Goal: Task Accomplishment & Management: Manage account settings

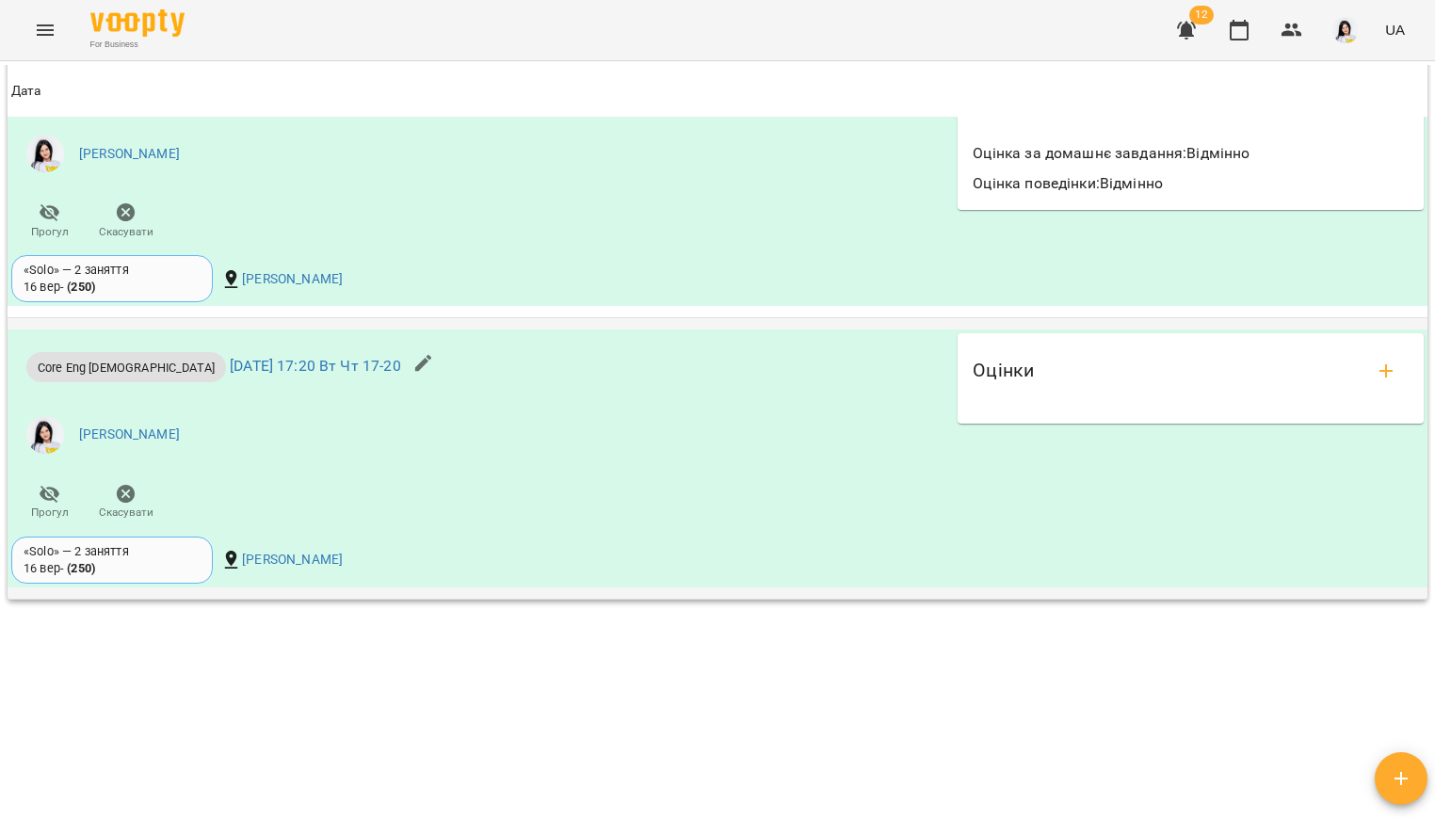
scroll to position [1775, 0]
click at [1375, 361] on icon "add evaluations" at bounding box center [1386, 372] width 23 height 23
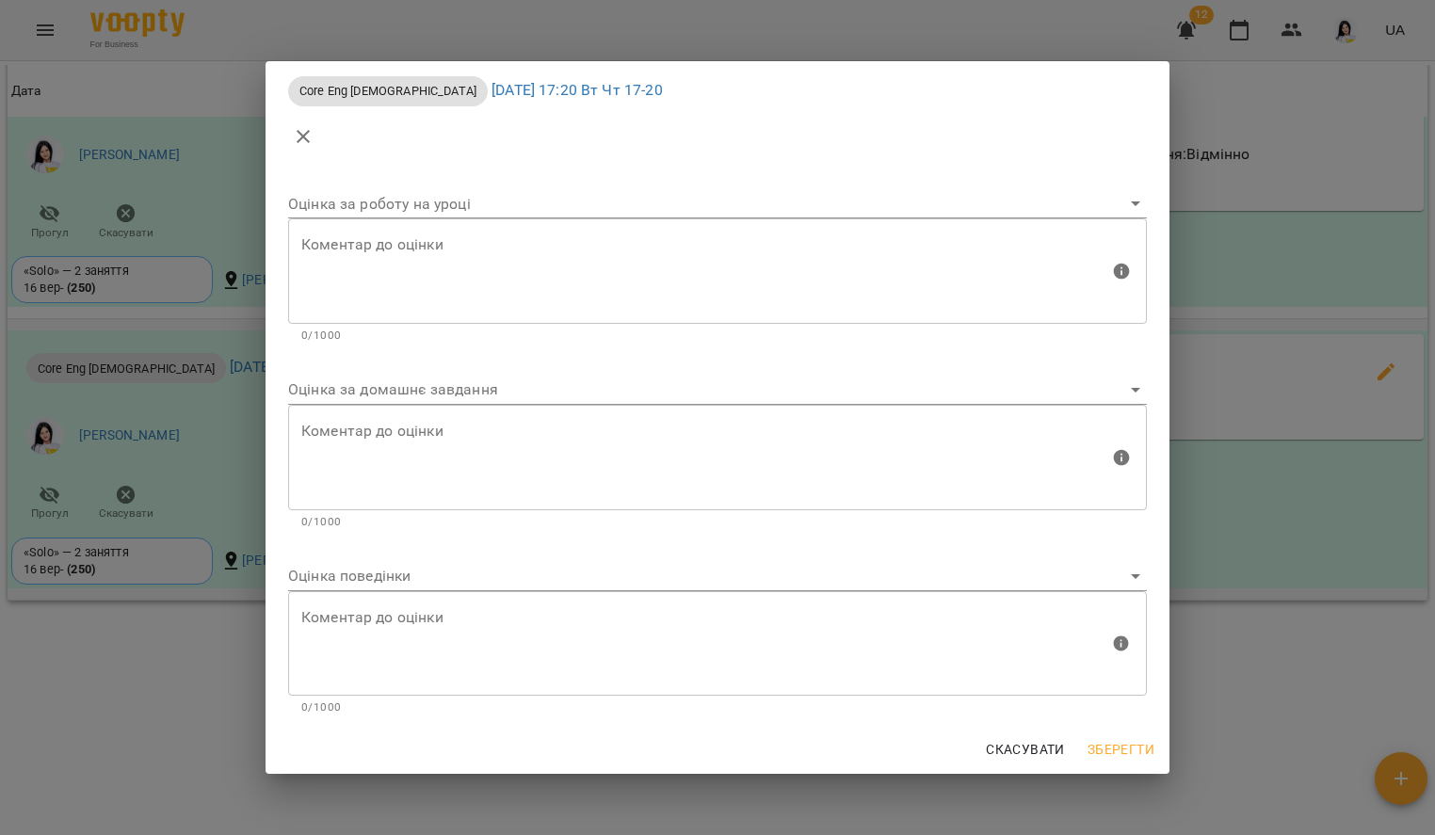
click at [408, 393] on body "For Business 12 UA Мої клієнти / [PERSON_NAME] [PERSON_NAME] tech_Вт Чт 17-20 0…" at bounding box center [717, 448] width 1435 height 896
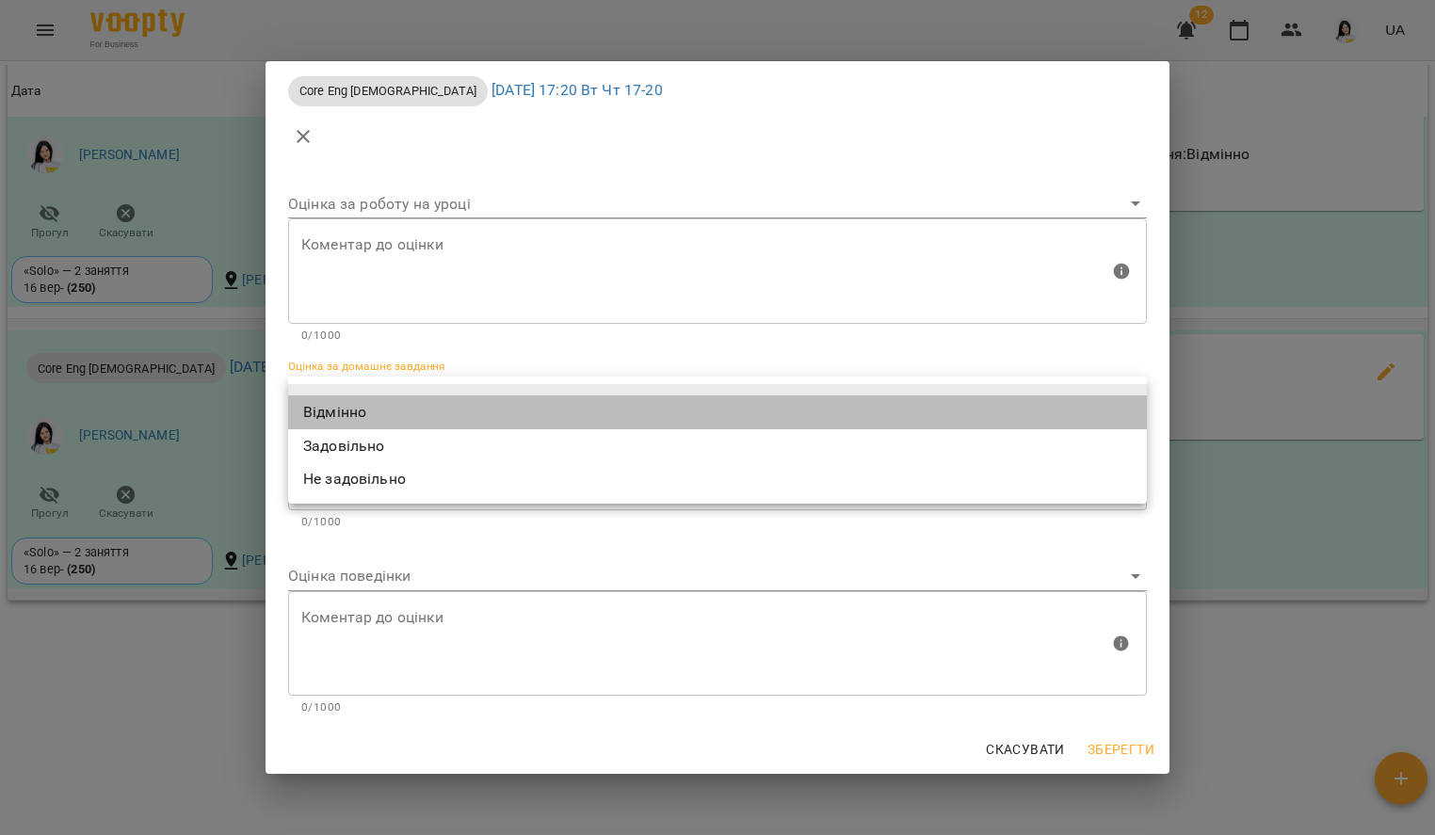
click at [367, 410] on li "Відмінно" at bounding box center [717, 412] width 859 height 34
type input "*********"
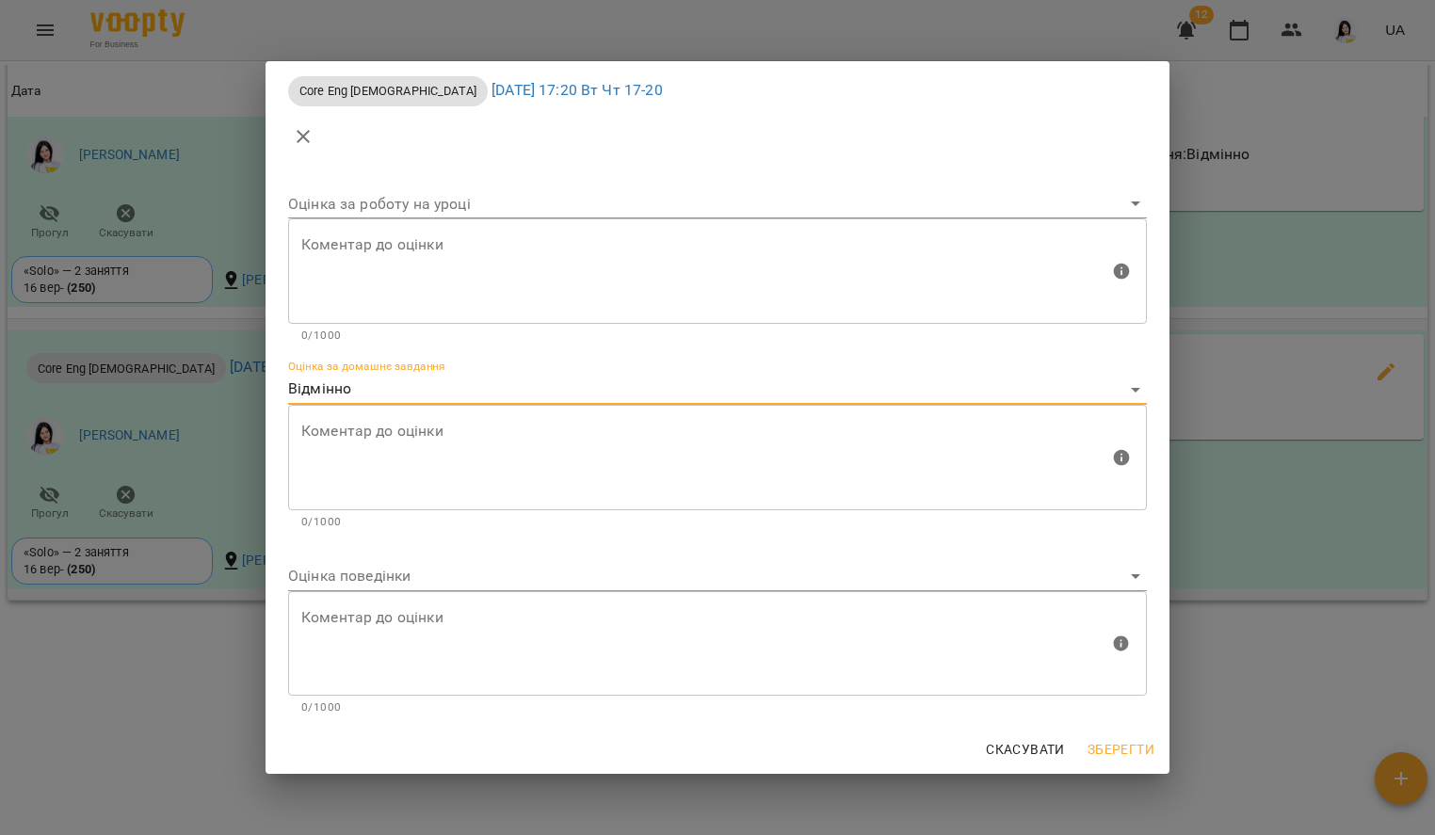
click at [366, 574] on body "For Business 12 UA Мої клієнти / [PERSON_NAME] [PERSON_NAME] tech_Вт Чт 17-20 0…" at bounding box center [717, 448] width 1435 height 896
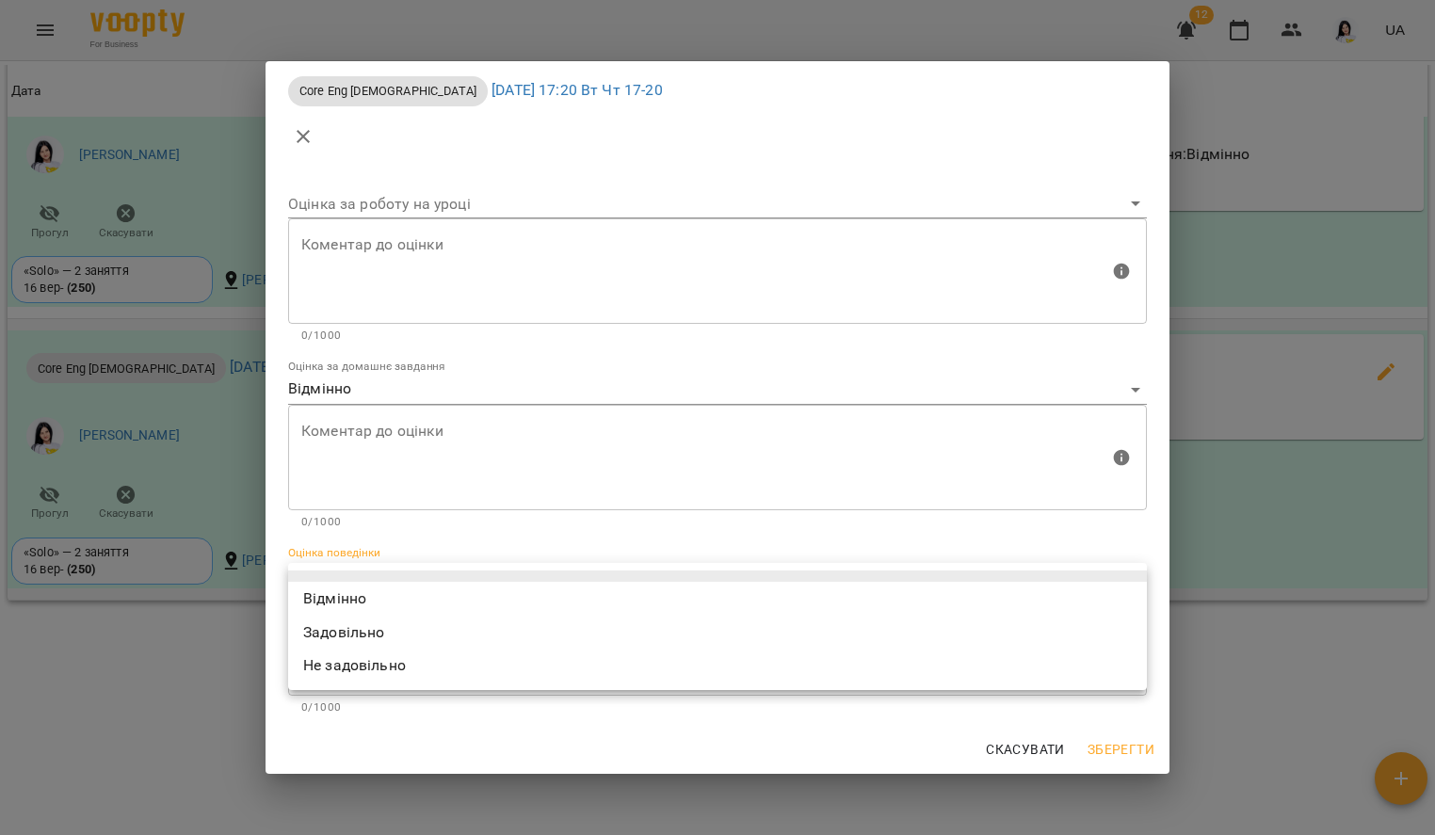
click at [388, 594] on li "Відмінно" at bounding box center [717, 599] width 859 height 34
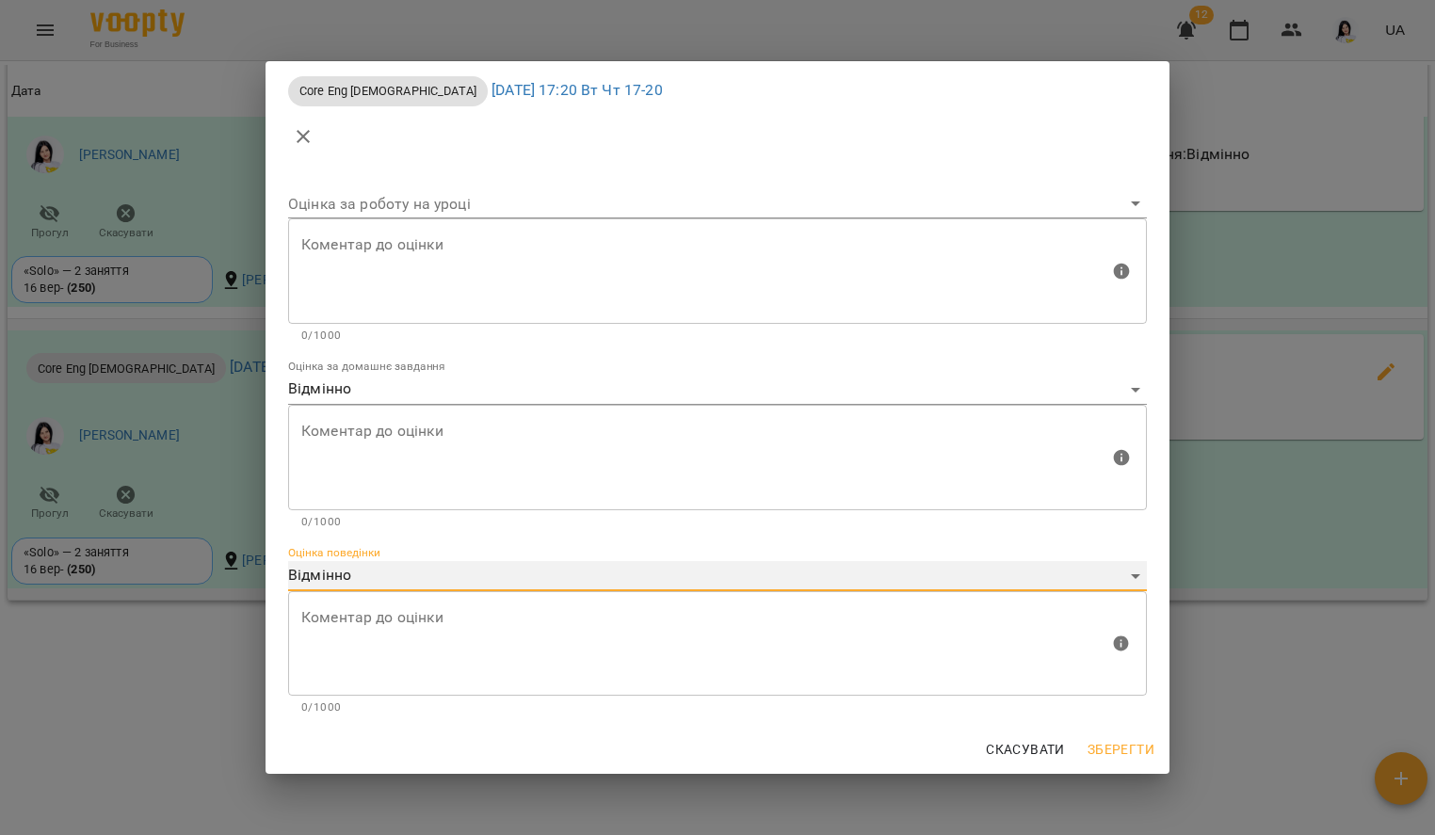
type input "*********"
click at [1107, 748] on span "Зберегти" at bounding box center [1120, 749] width 67 height 23
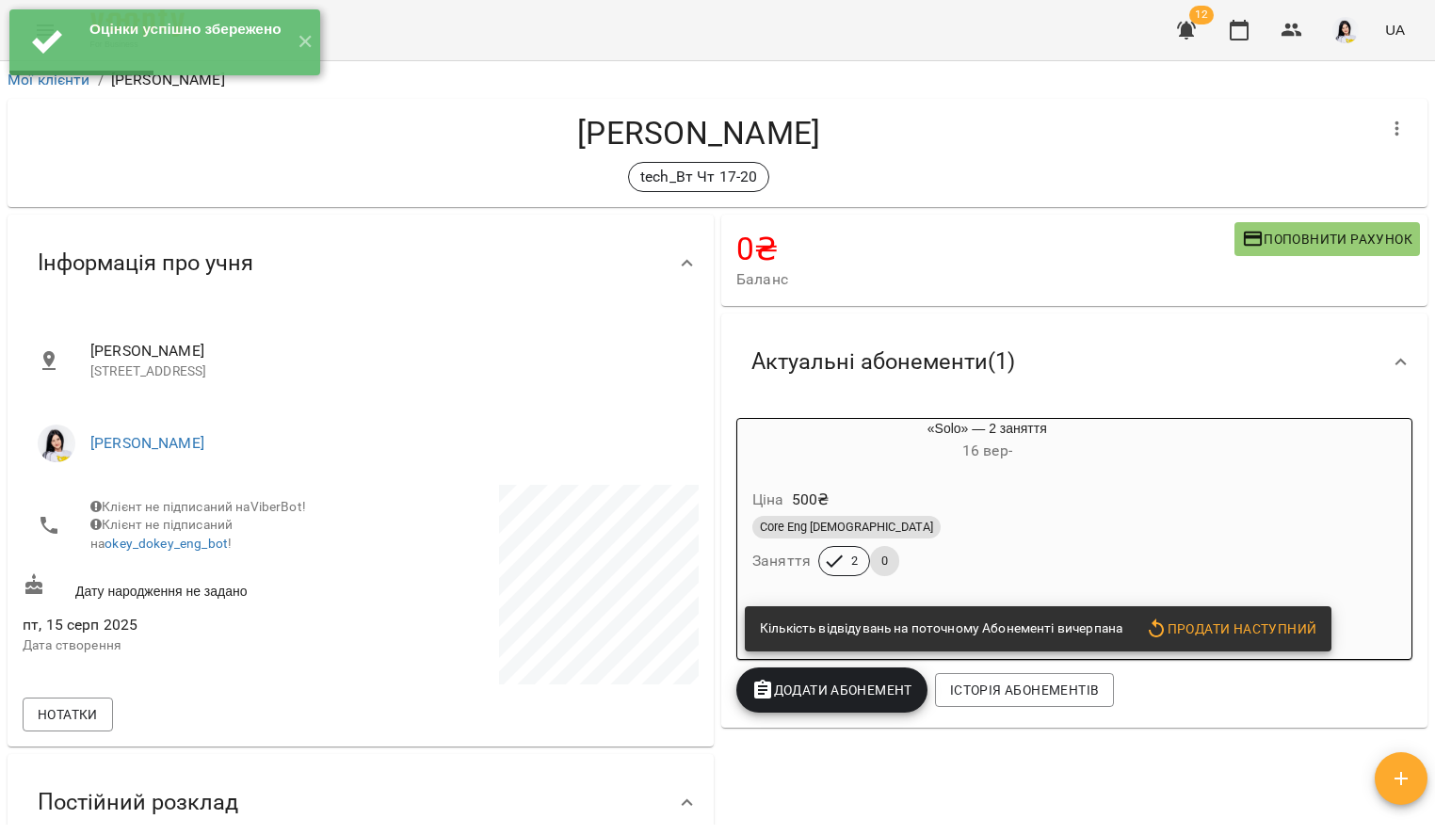
scroll to position [0, 0]
click at [311, 46] on button "✕" at bounding box center [304, 42] width 31 height 66
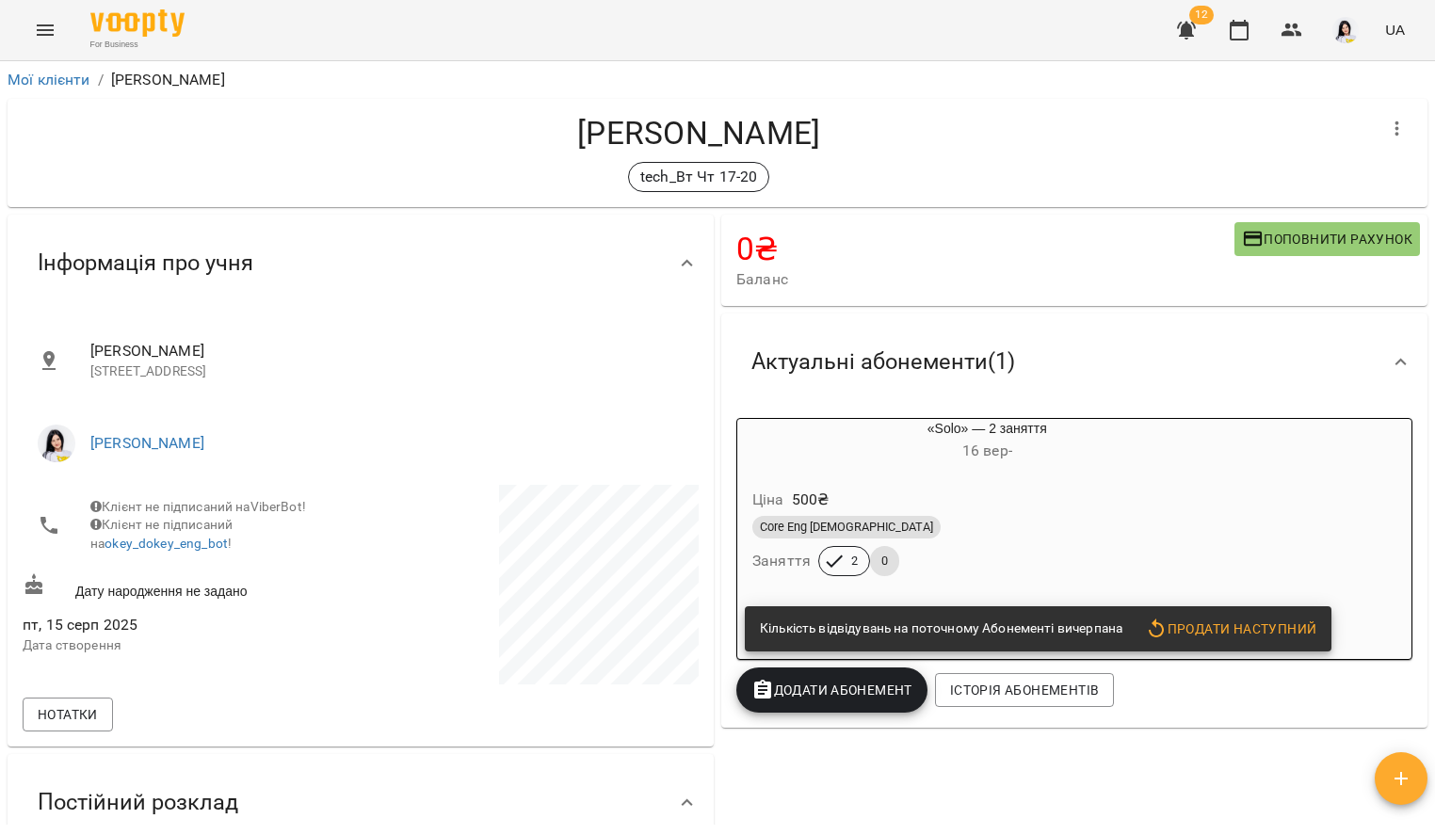
click at [27, 28] on button "Menu" at bounding box center [45, 30] width 45 height 45
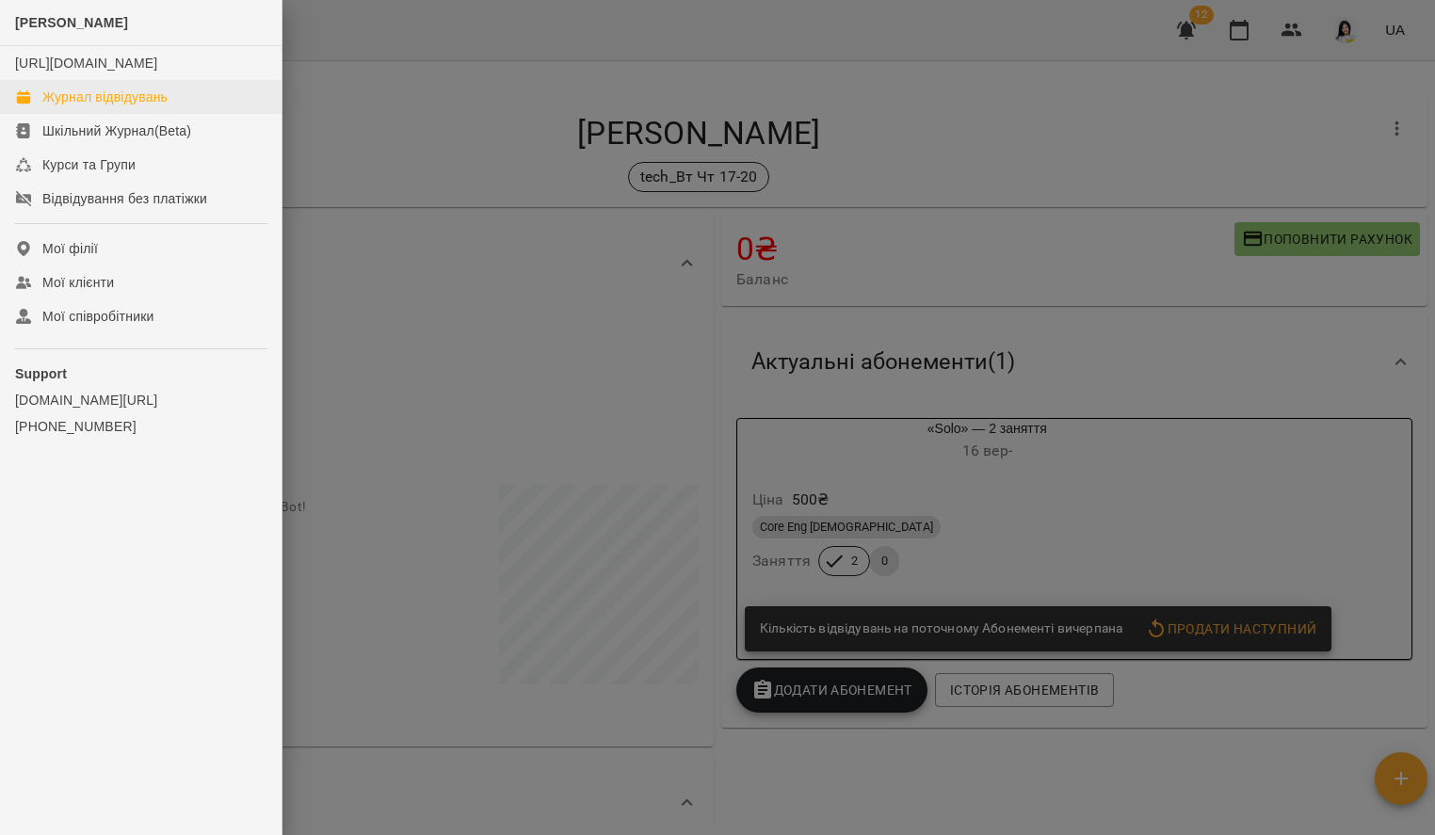
click at [68, 114] on link "Журнал відвідувань" at bounding box center [140, 97] width 281 height 34
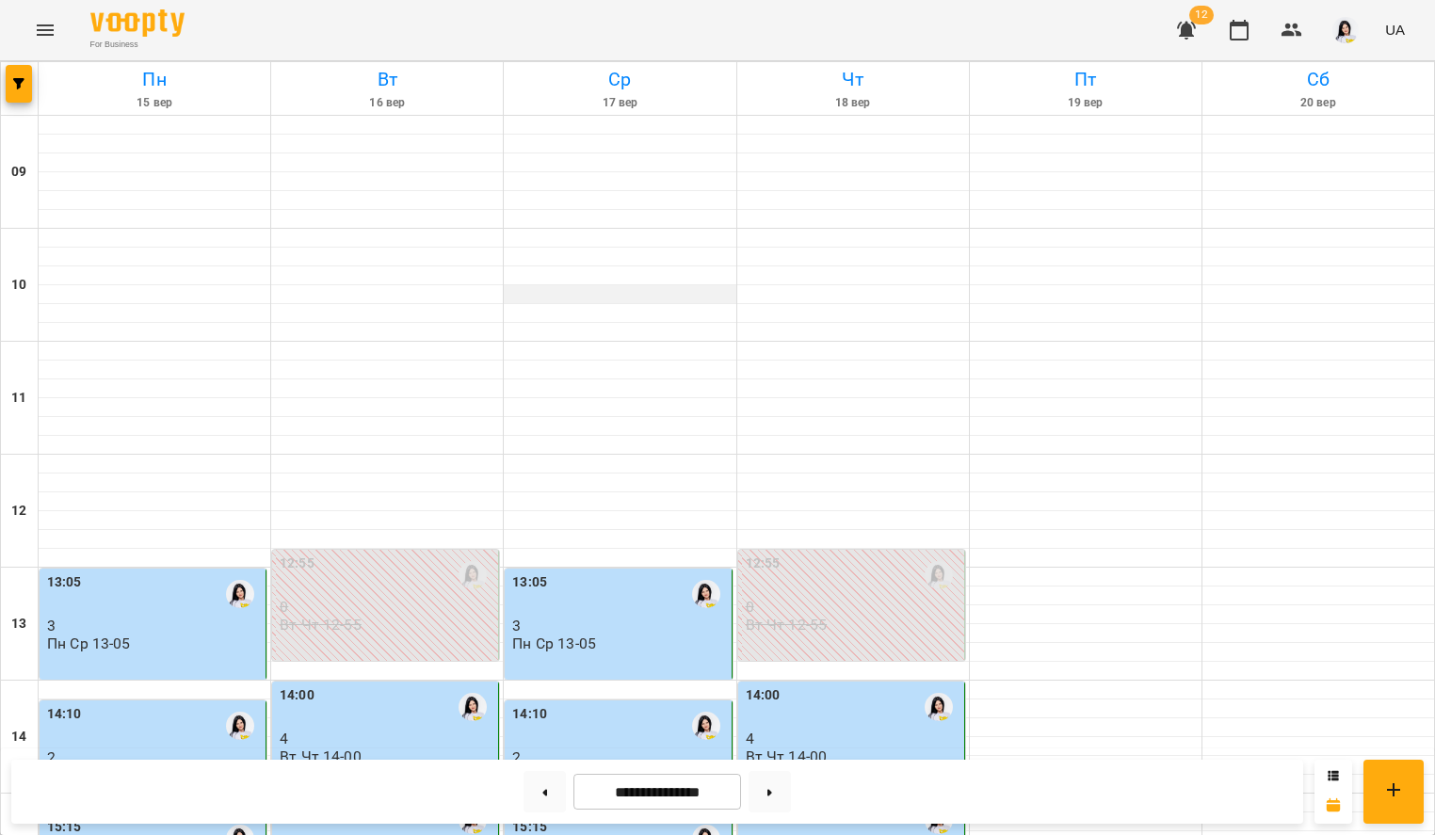
scroll to position [566, 0]
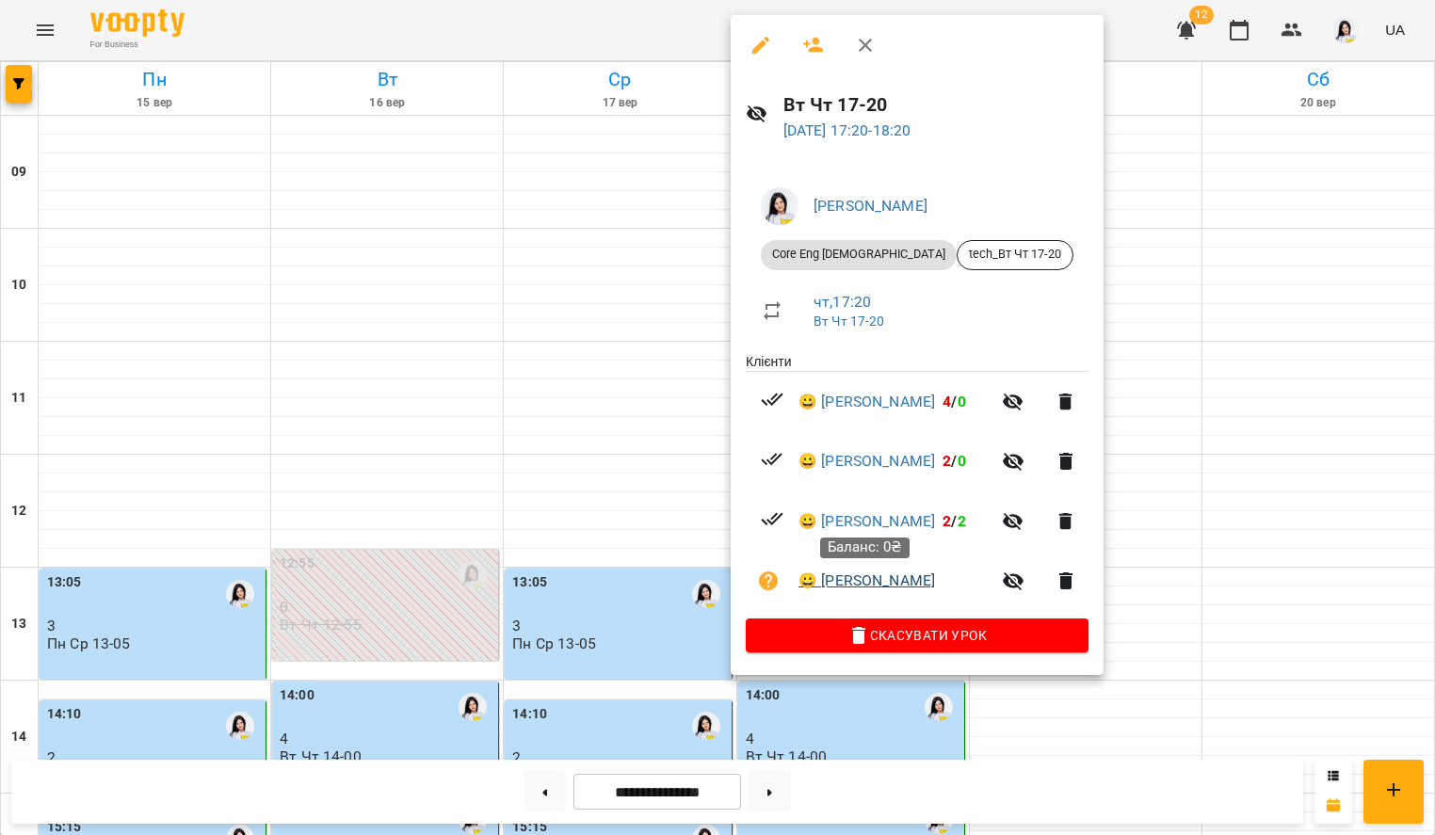
click at [872, 579] on link "😀 [PERSON_NAME]" at bounding box center [866, 581] width 137 height 23
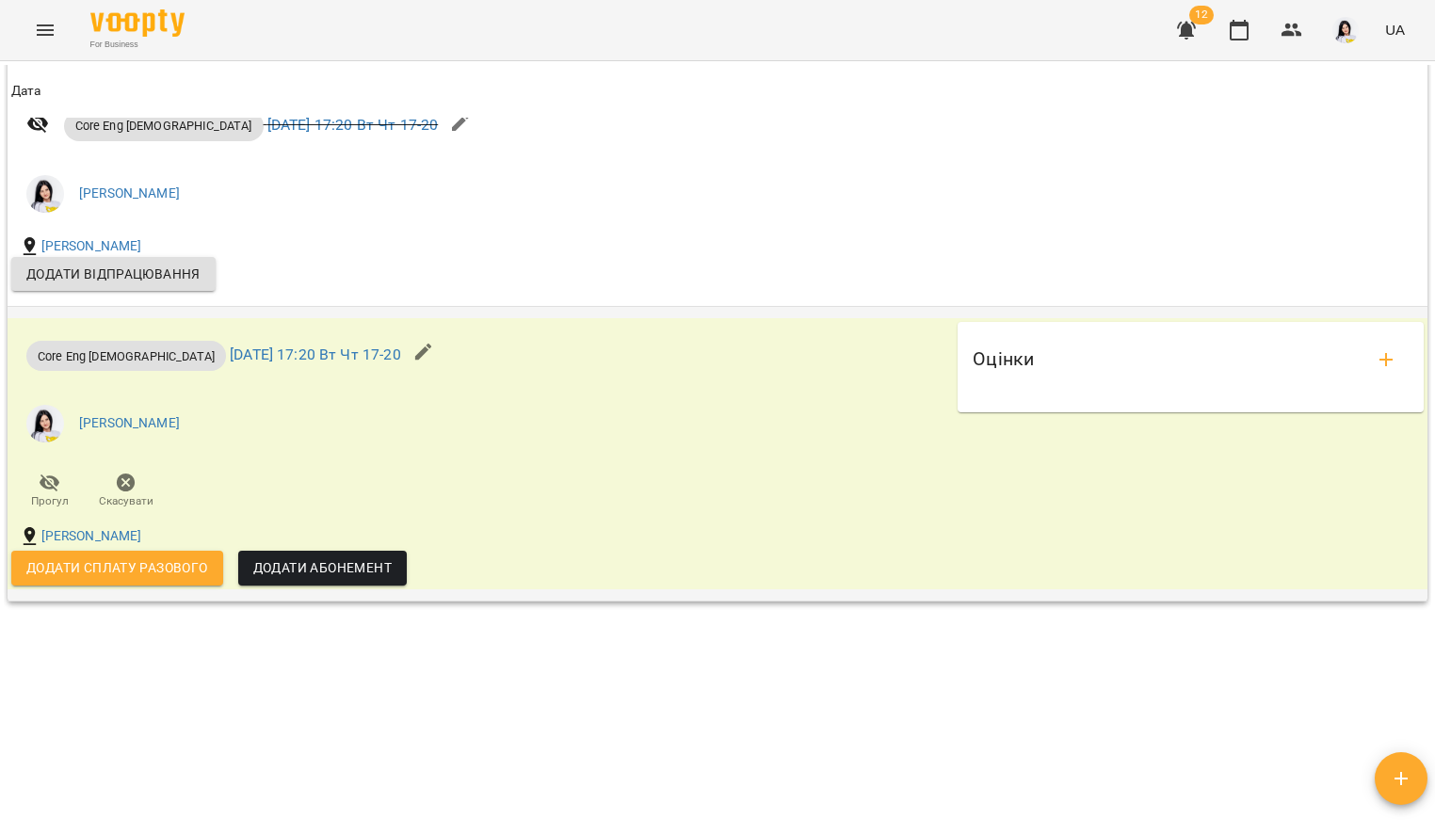
scroll to position [1823, 0]
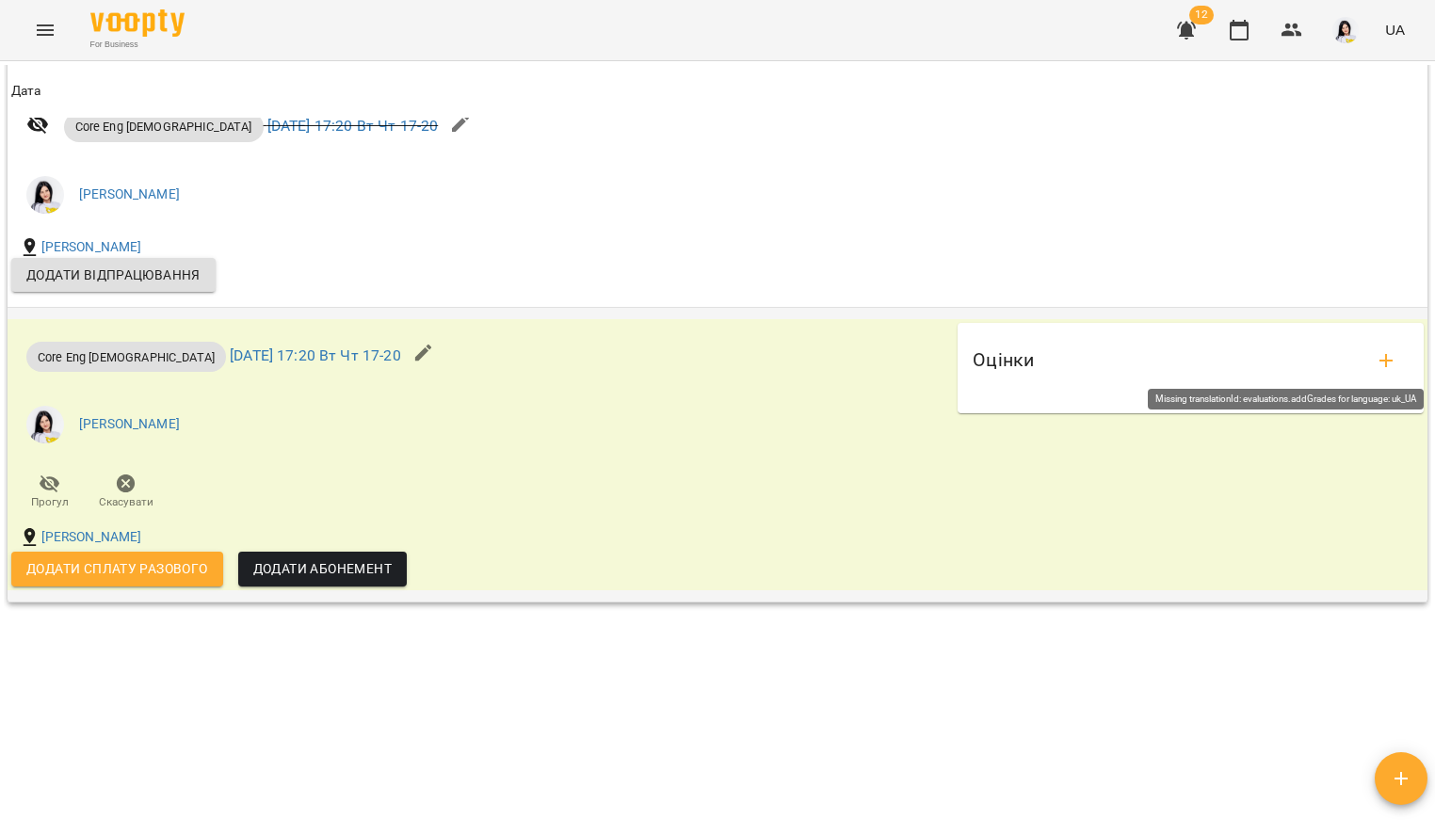
click at [1375, 362] on icon "add evaluations" at bounding box center [1386, 360] width 23 height 23
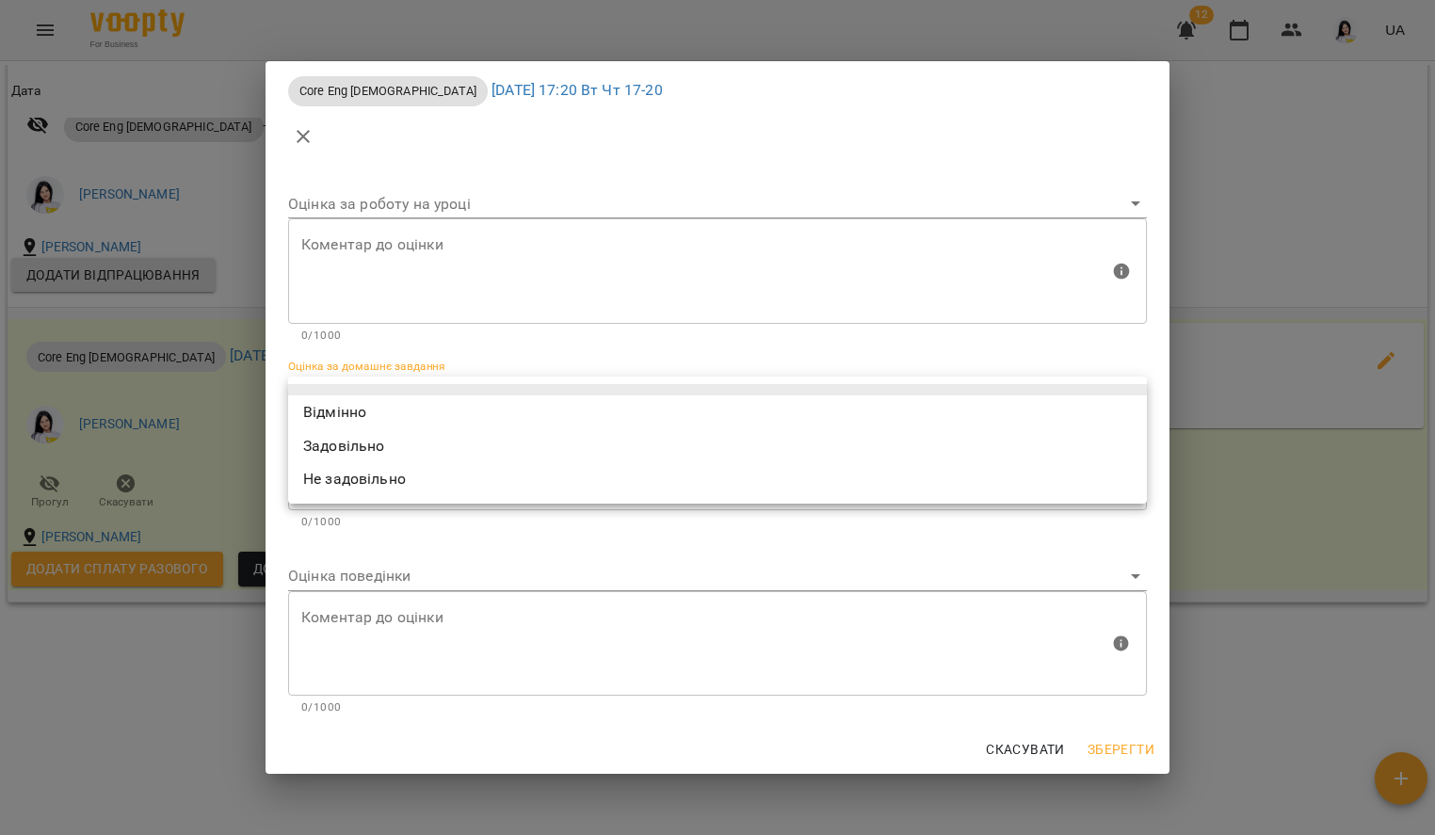
click at [500, 378] on body "For Business 12 UA Мої клієнти / [PERSON_NAME] [PERSON_NAME] tech_Вт Чт 17-20 0…" at bounding box center [717, 448] width 1435 height 896
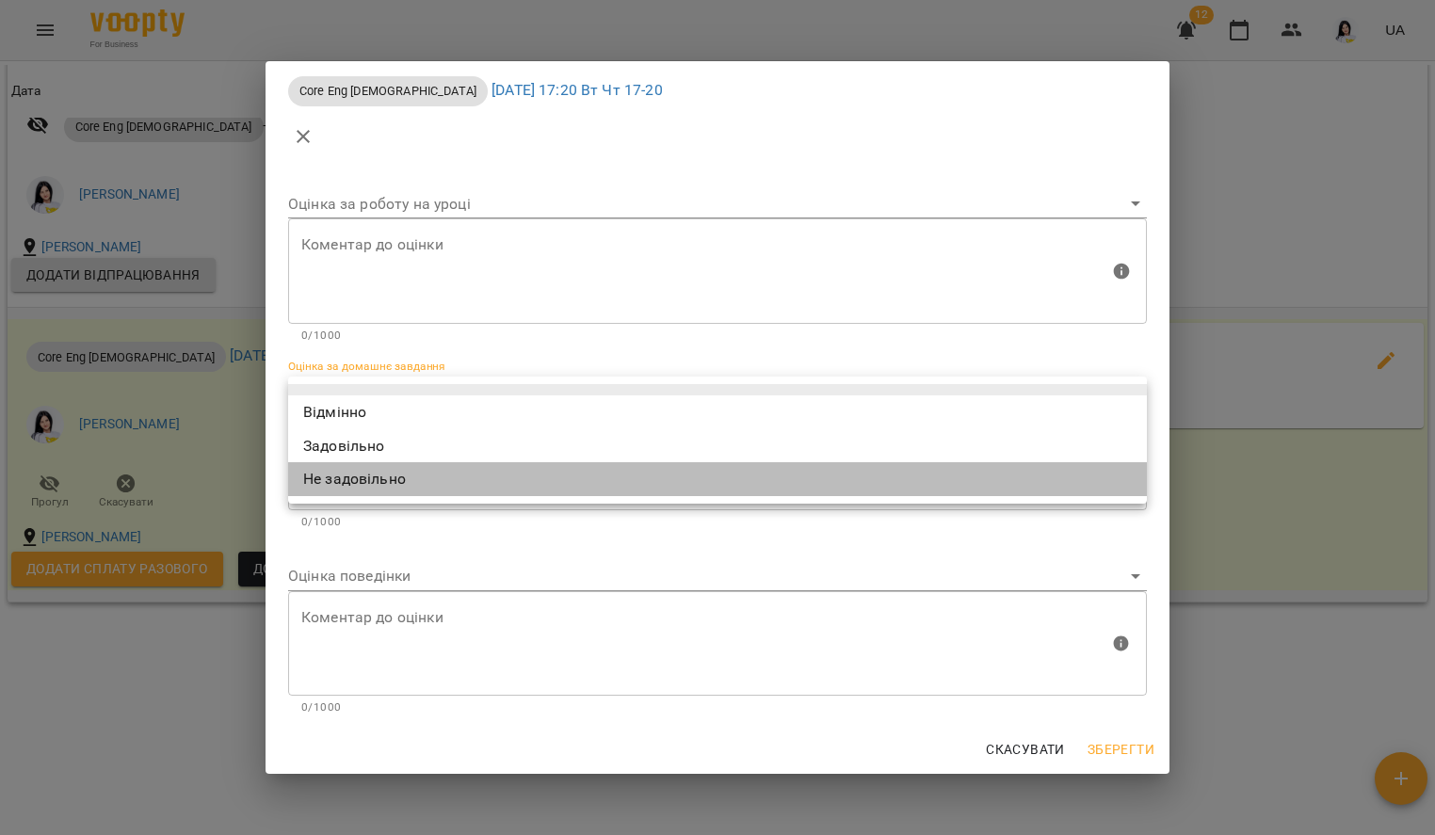
click at [441, 474] on li "Не задовільно" at bounding box center [717, 479] width 859 height 34
type input "**********"
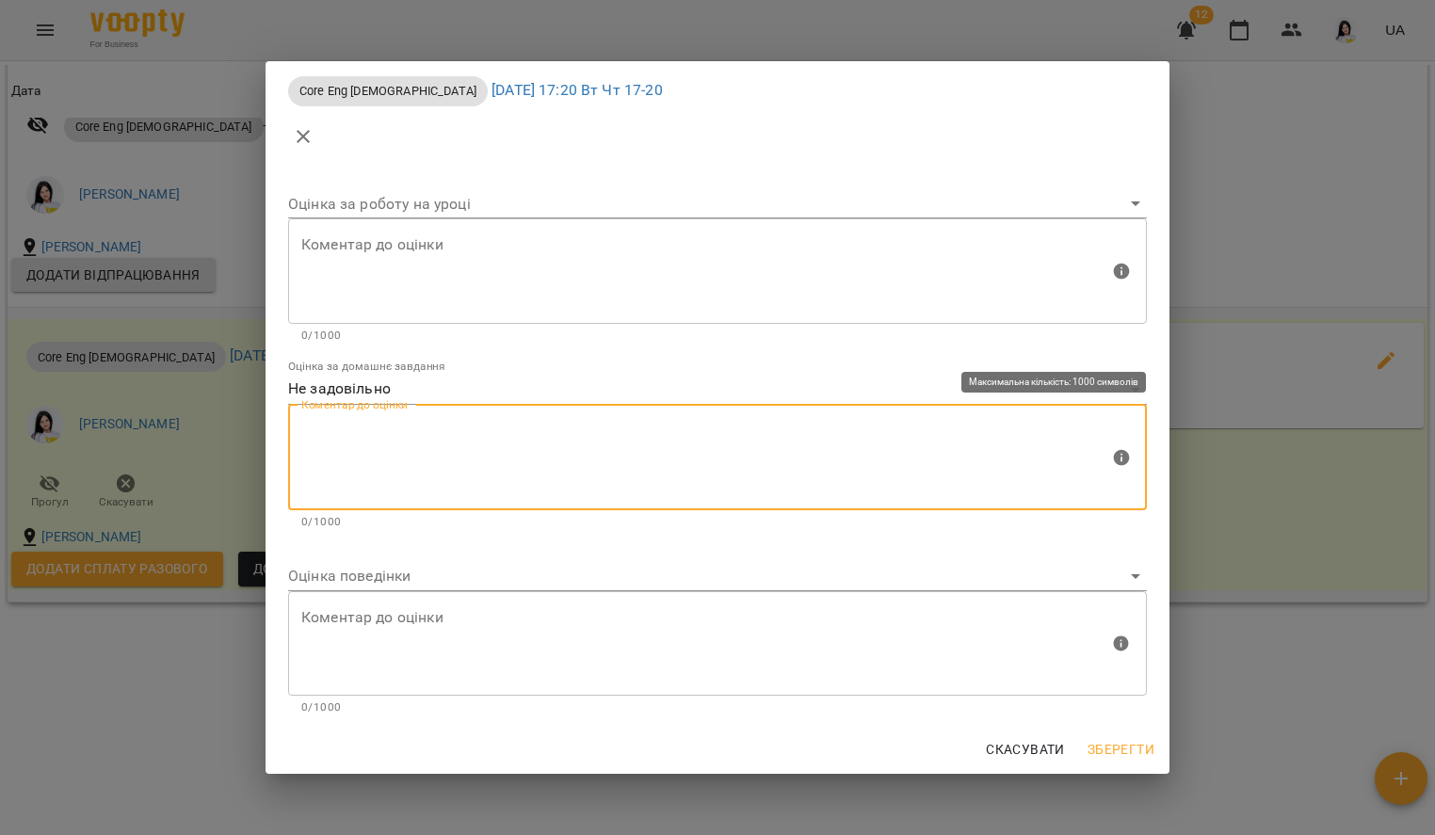
click at [371, 435] on textarea at bounding box center [705, 457] width 808 height 71
type textarea "*"
type textarea "**********"
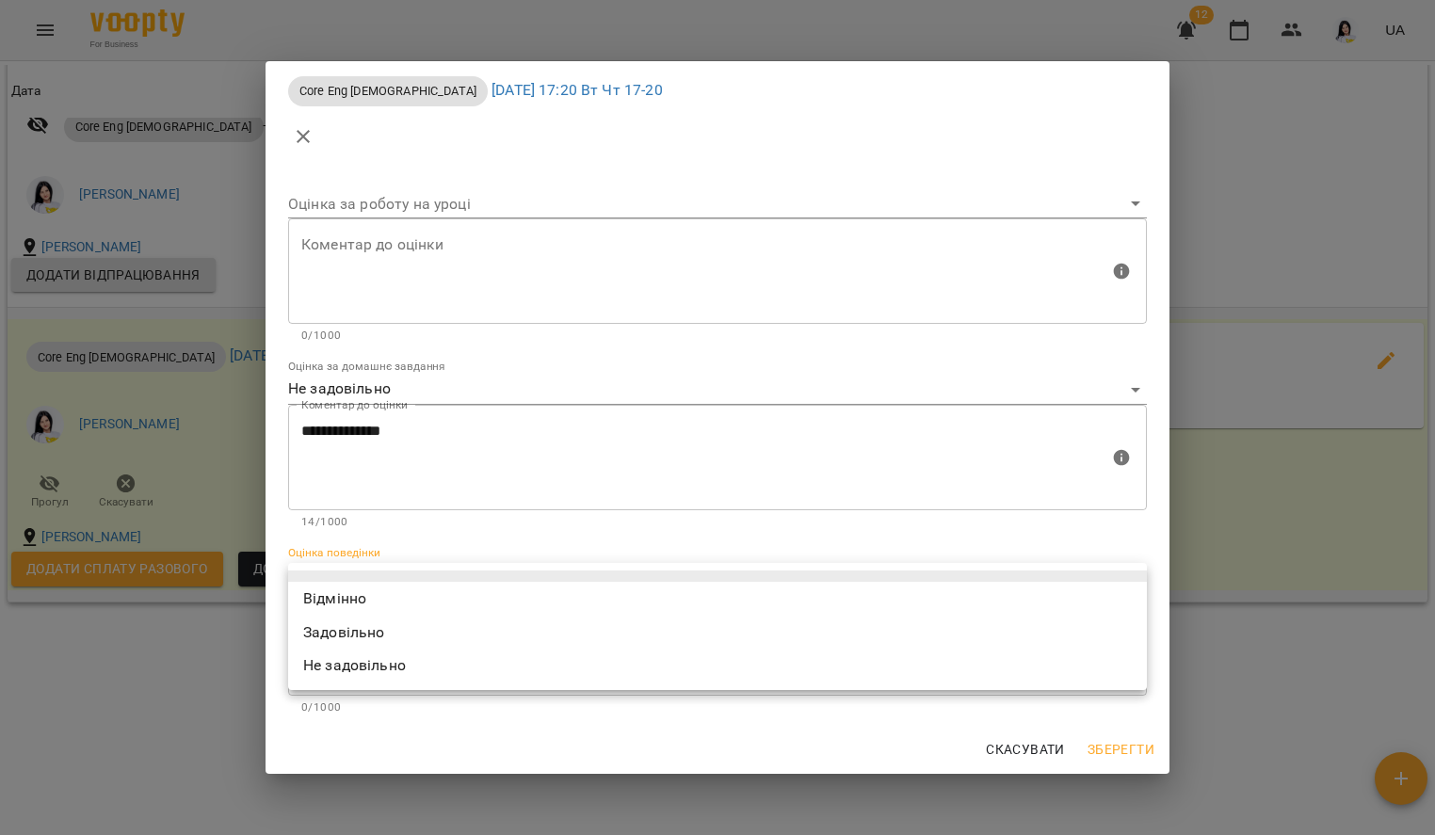
click at [334, 585] on body "For Business 12 UA Мої клієнти / [PERSON_NAME] [PERSON_NAME] tech_Вт Чт 17-20 0…" at bounding box center [717, 448] width 1435 height 896
click at [330, 596] on li "Відмінно" at bounding box center [717, 599] width 859 height 34
type input "*********"
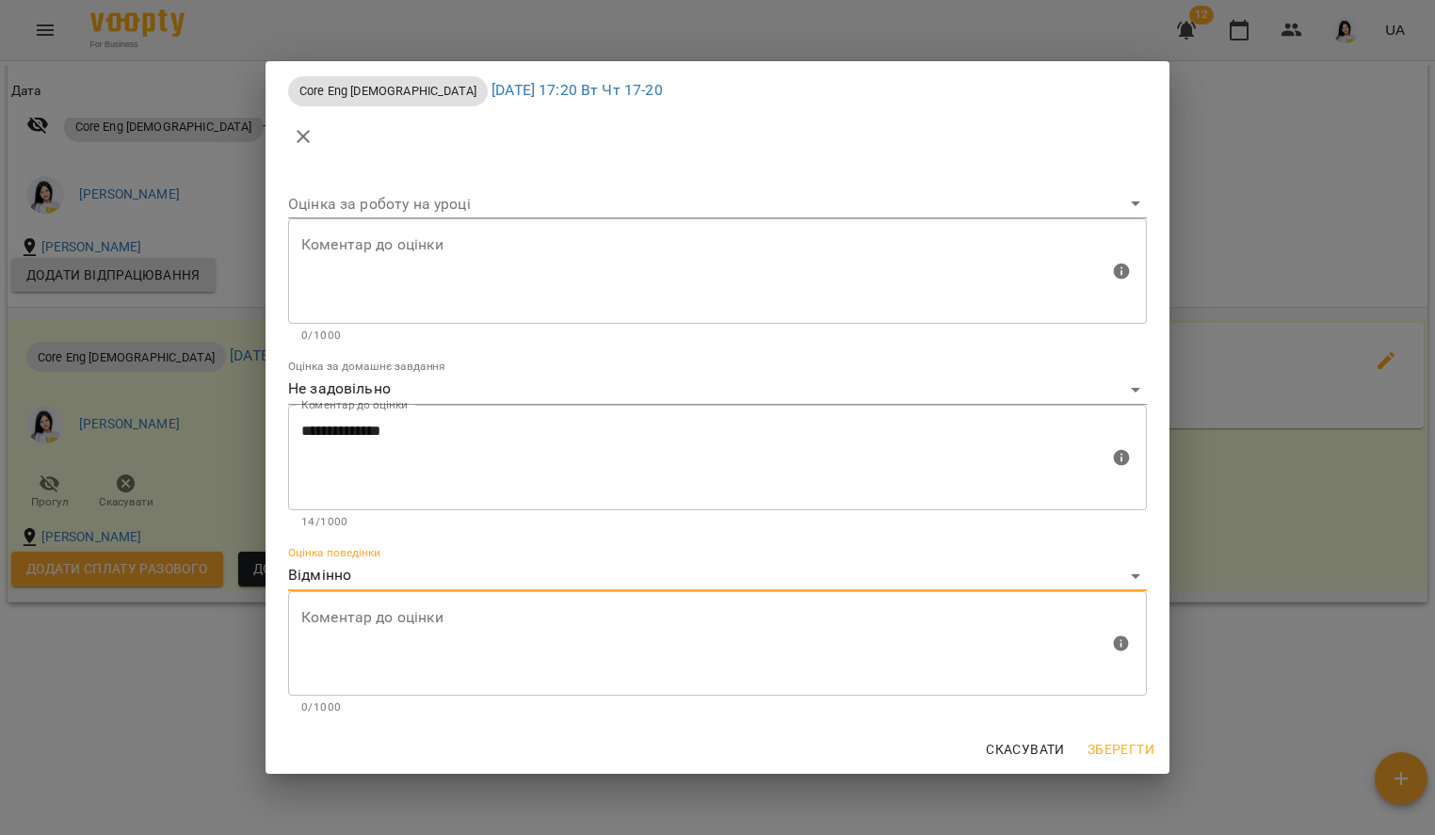
click at [1112, 748] on span "Зберегти" at bounding box center [1120, 749] width 67 height 23
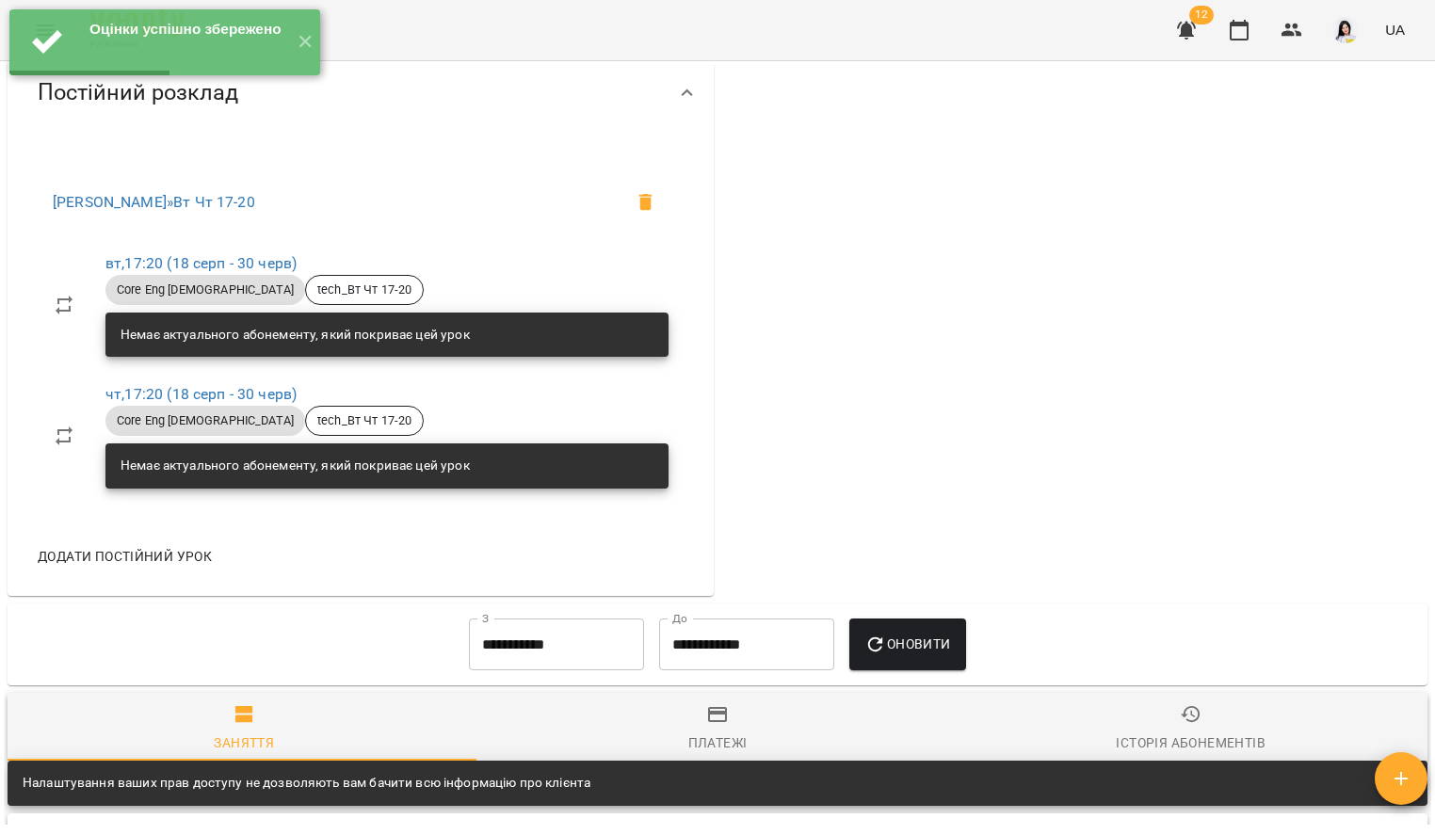
scroll to position [0, 0]
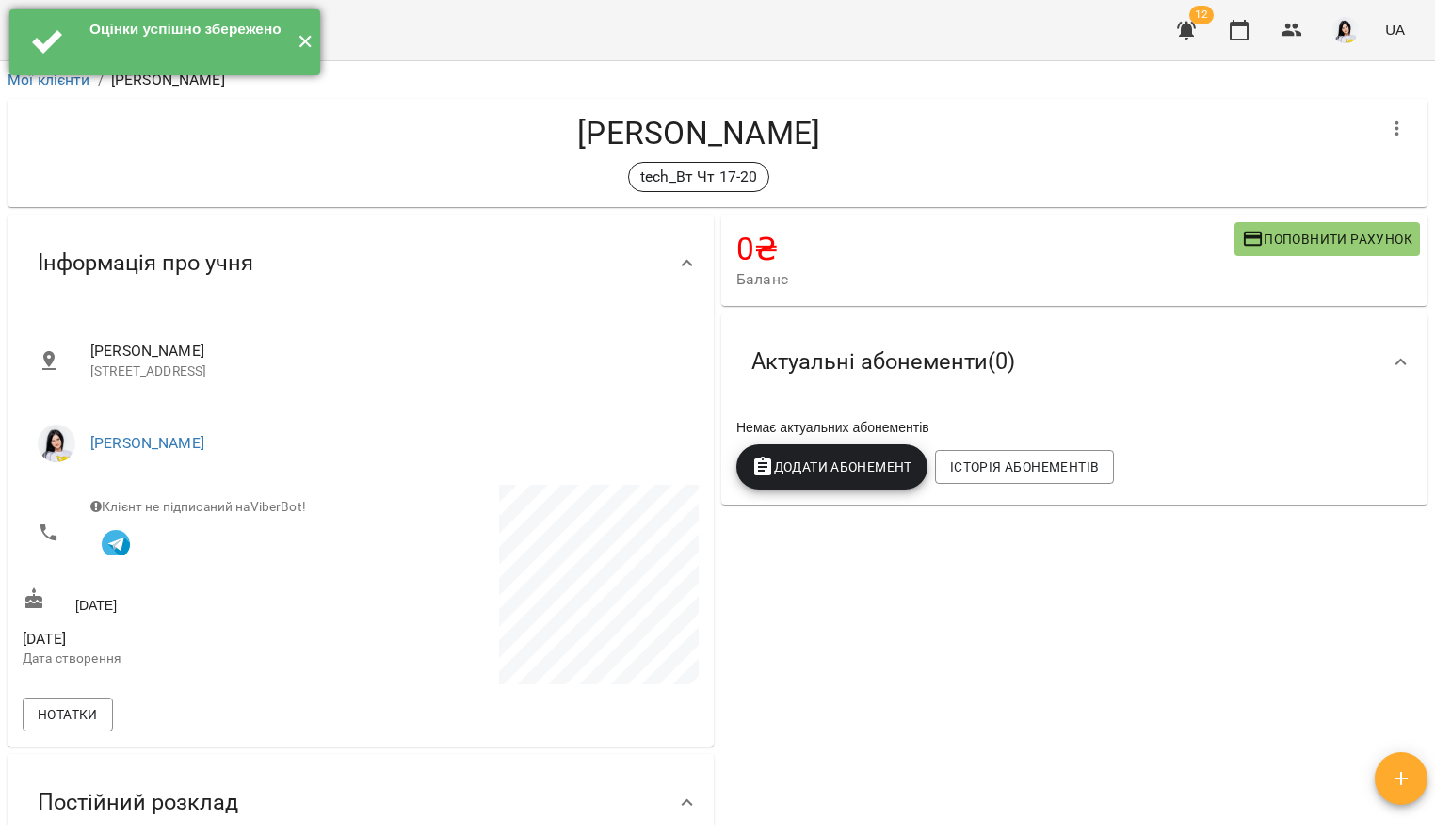
click at [313, 43] on button "✕" at bounding box center [304, 42] width 31 height 66
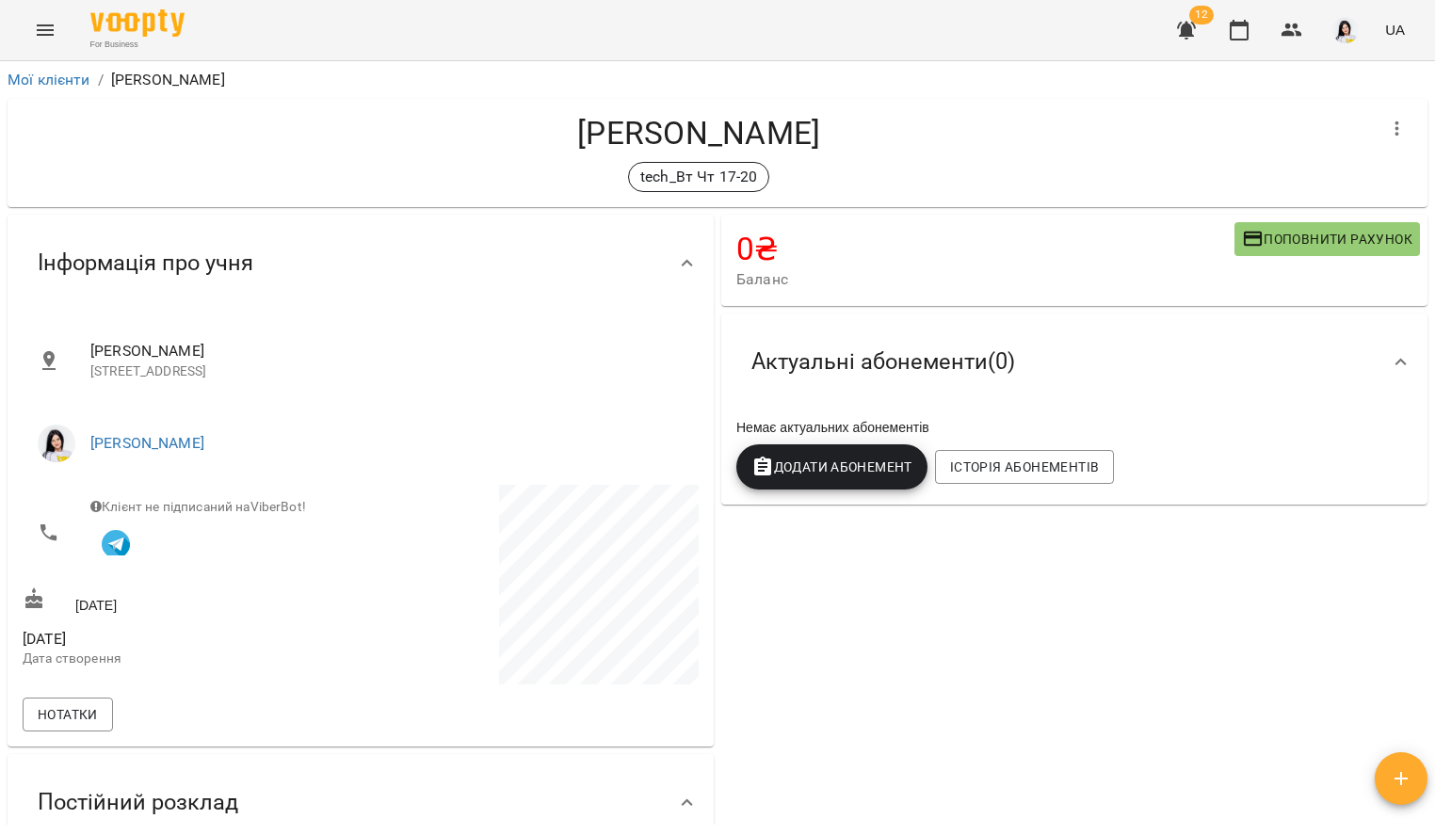
click at [20, 24] on div "For Business 12 UA" at bounding box center [717, 30] width 1435 height 60
click at [29, 13] on button "Menu" at bounding box center [45, 30] width 45 height 45
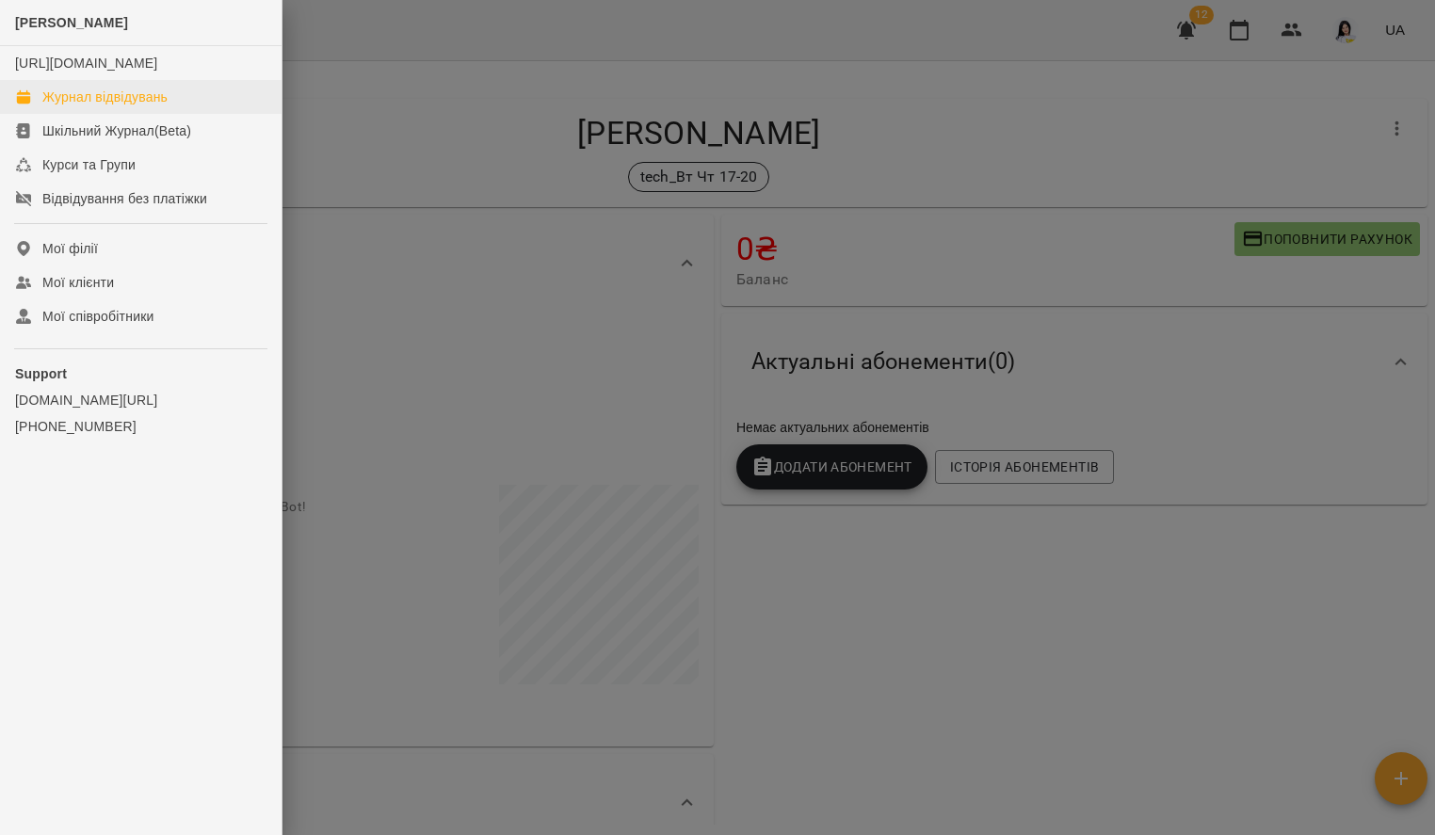
click at [124, 106] on div "Журнал відвідувань" at bounding box center [104, 97] width 125 height 19
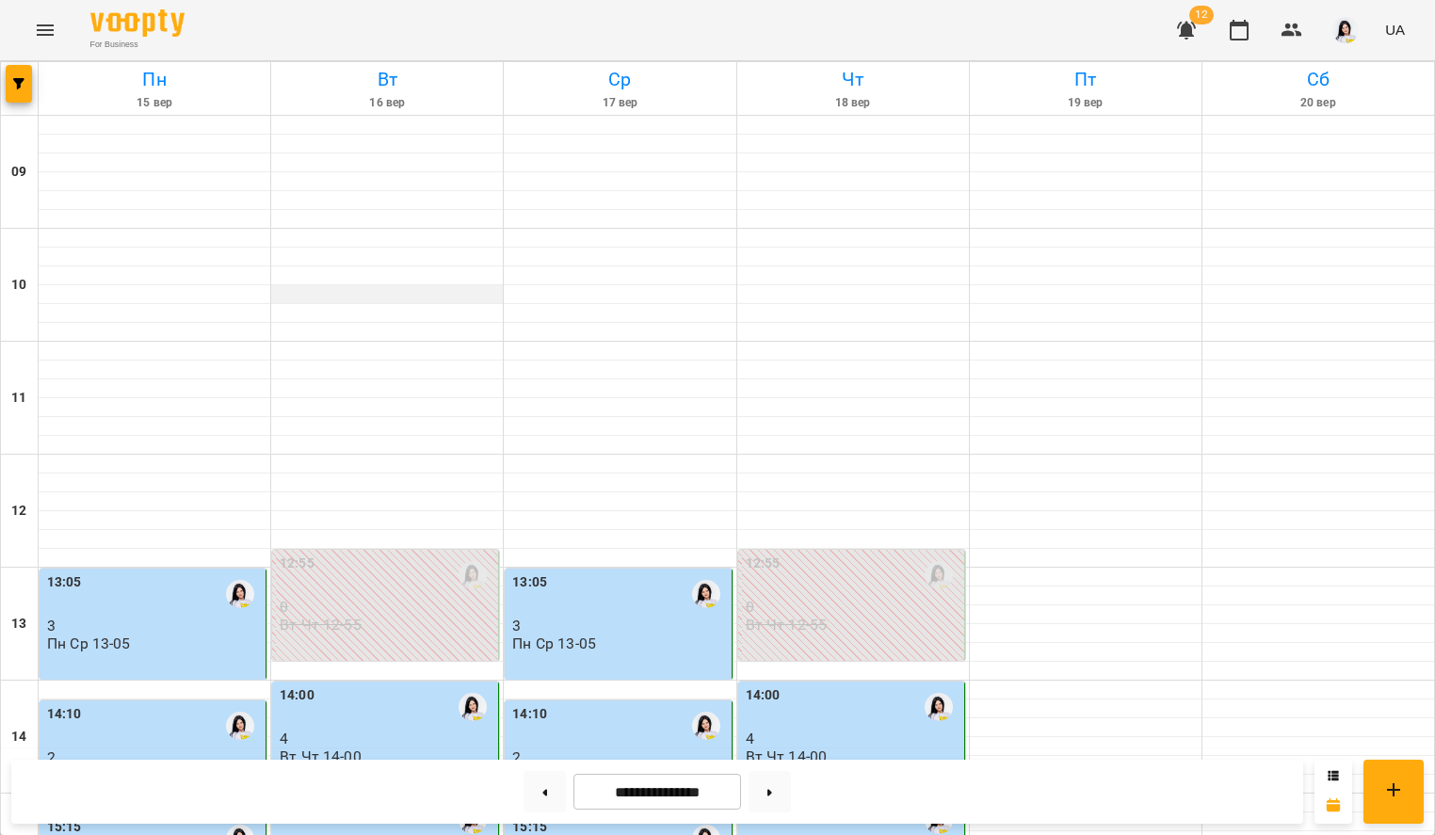
scroll to position [703, 0]
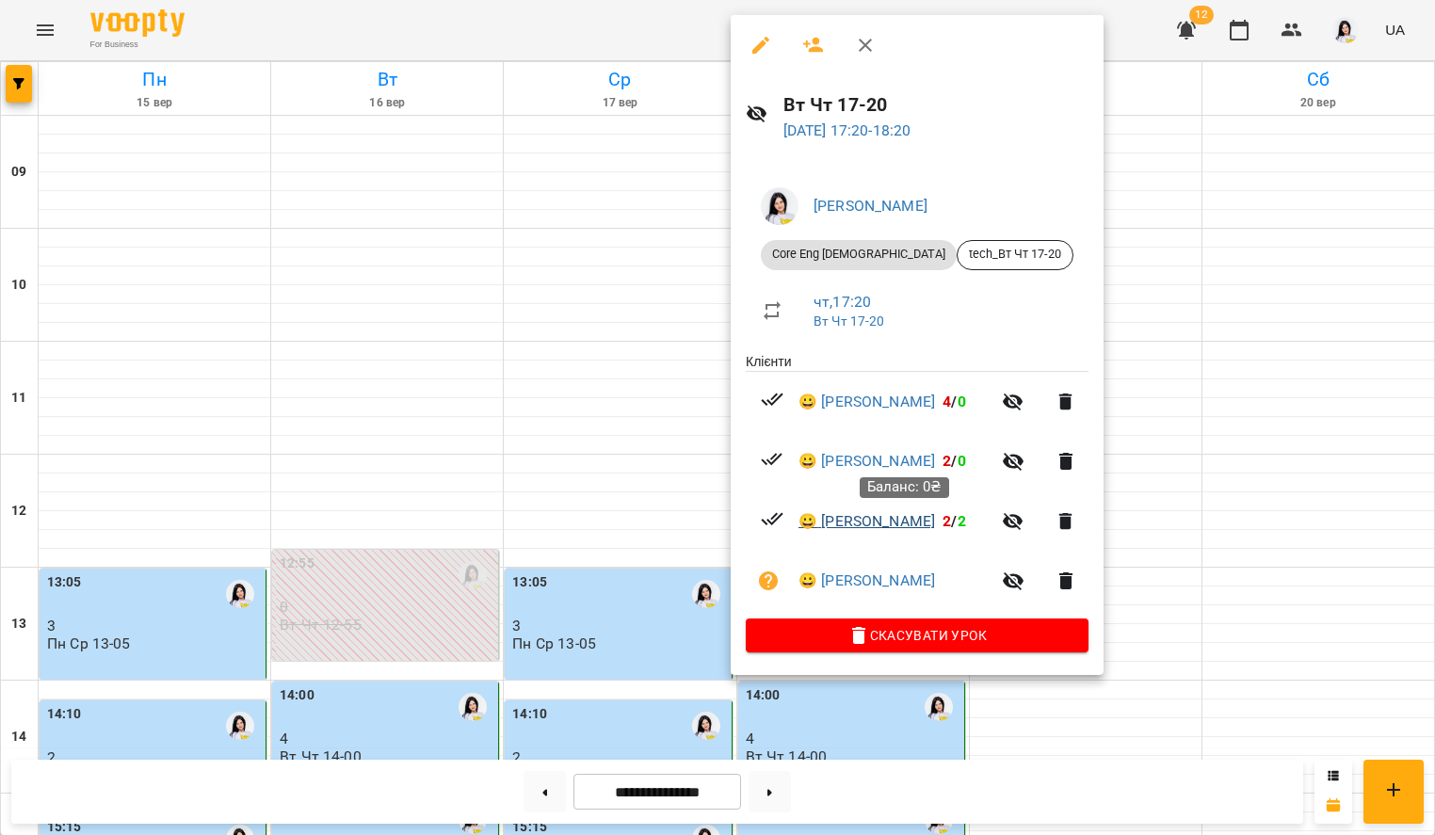
click at [860, 520] on link "😀 [PERSON_NAME]" at bounding box center [866, 521] width 137 height 23
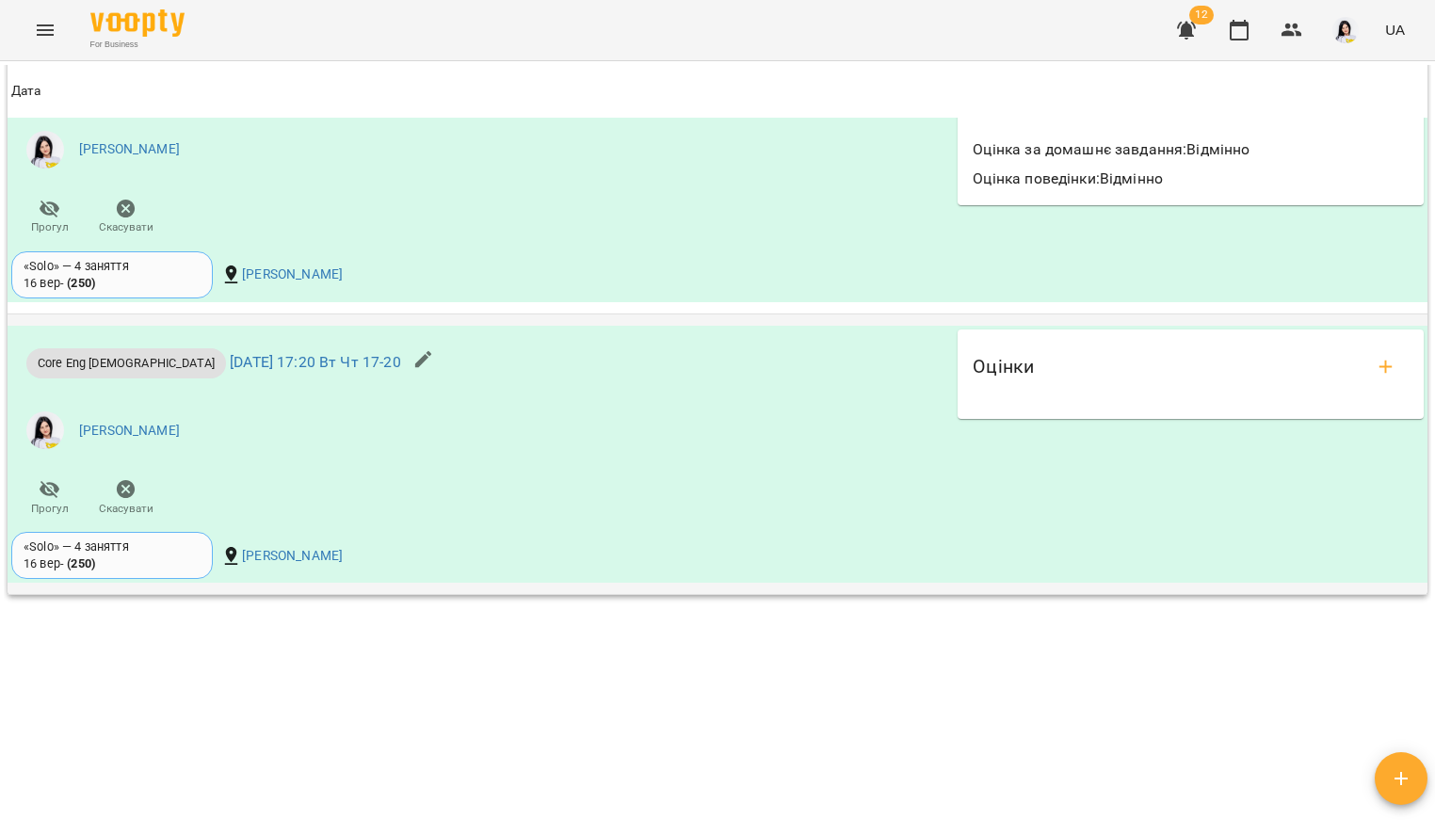
scroll to position [1862, 0]
click at [1379, 369] on icon "add evaluations" at bounding box center [1385, 367] width 13 height 13
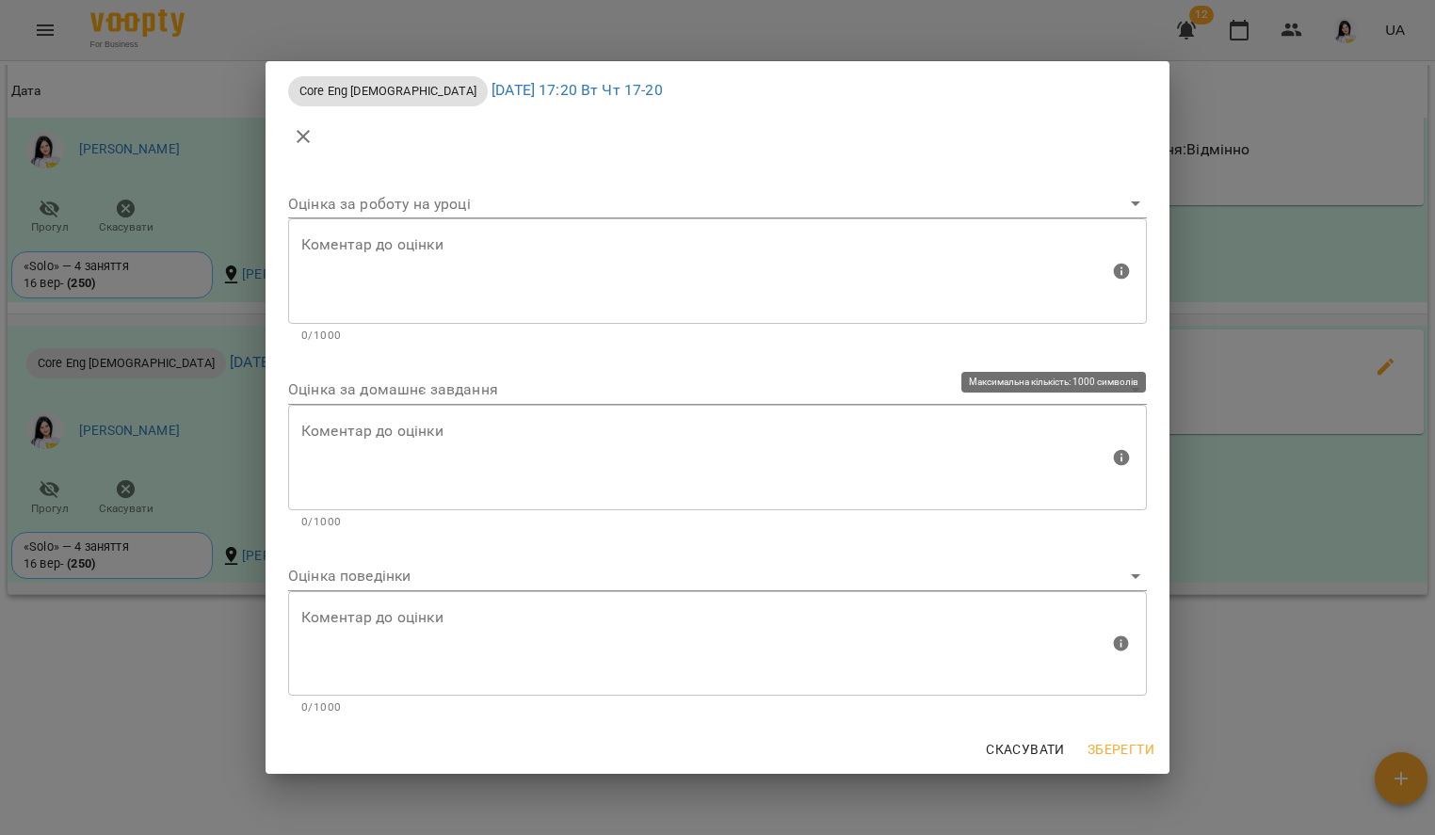
click at [540, 404] on body "For Business 12 UA Мої клієнти / [PERSON_NAME] [PERSON_NAME] tech_Вт Чт 17-20 0…" at bounding box center [717, 448] width 1435 height 896
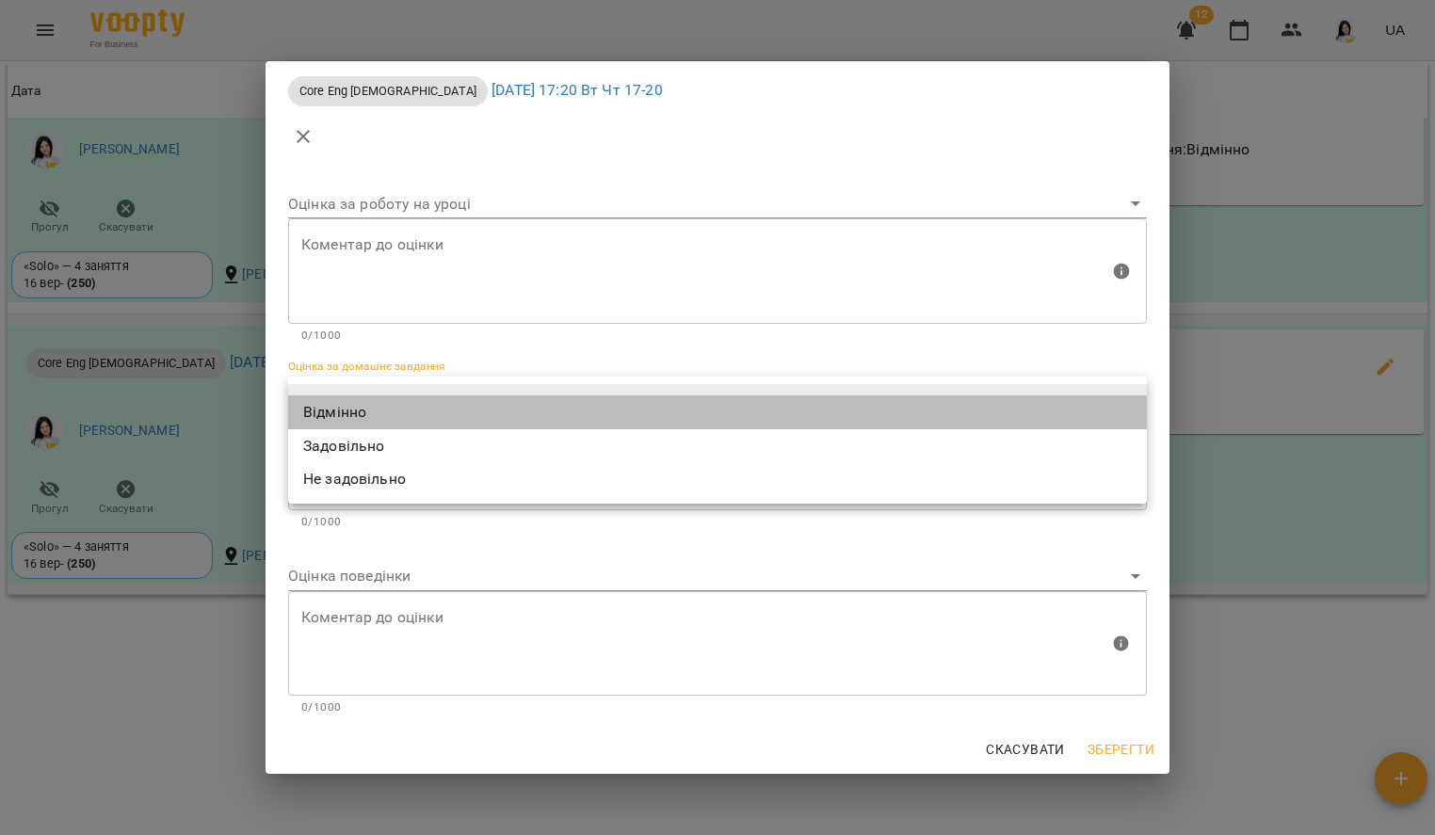
click at [374, 415] on li "Відмінно" at bounding box center [717, 412] width 859 height 34
type input "*********"
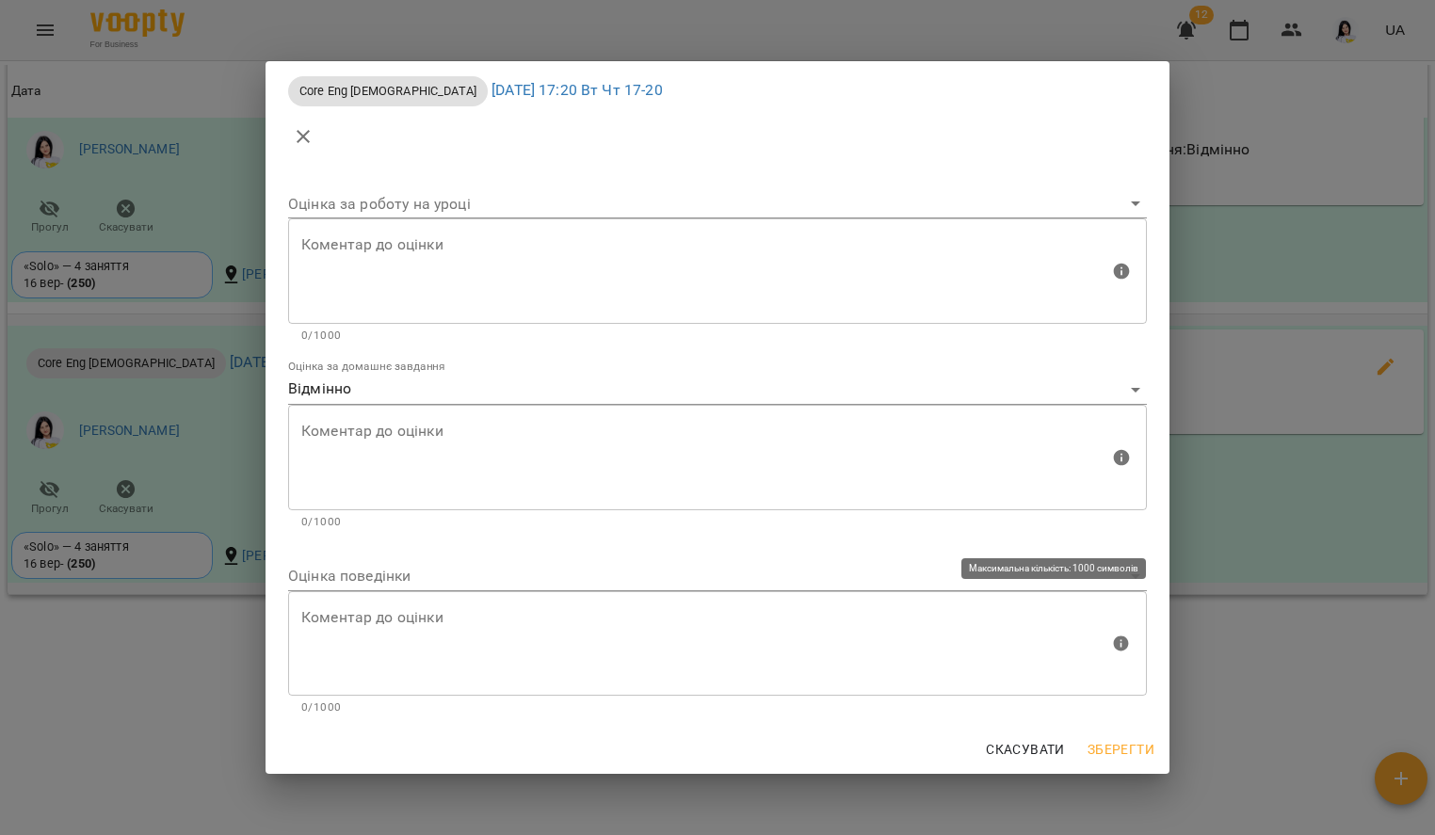
click at [366, 591] on div "Коментар до оцінки" at bounding box center [717, 643] width 859 height 105
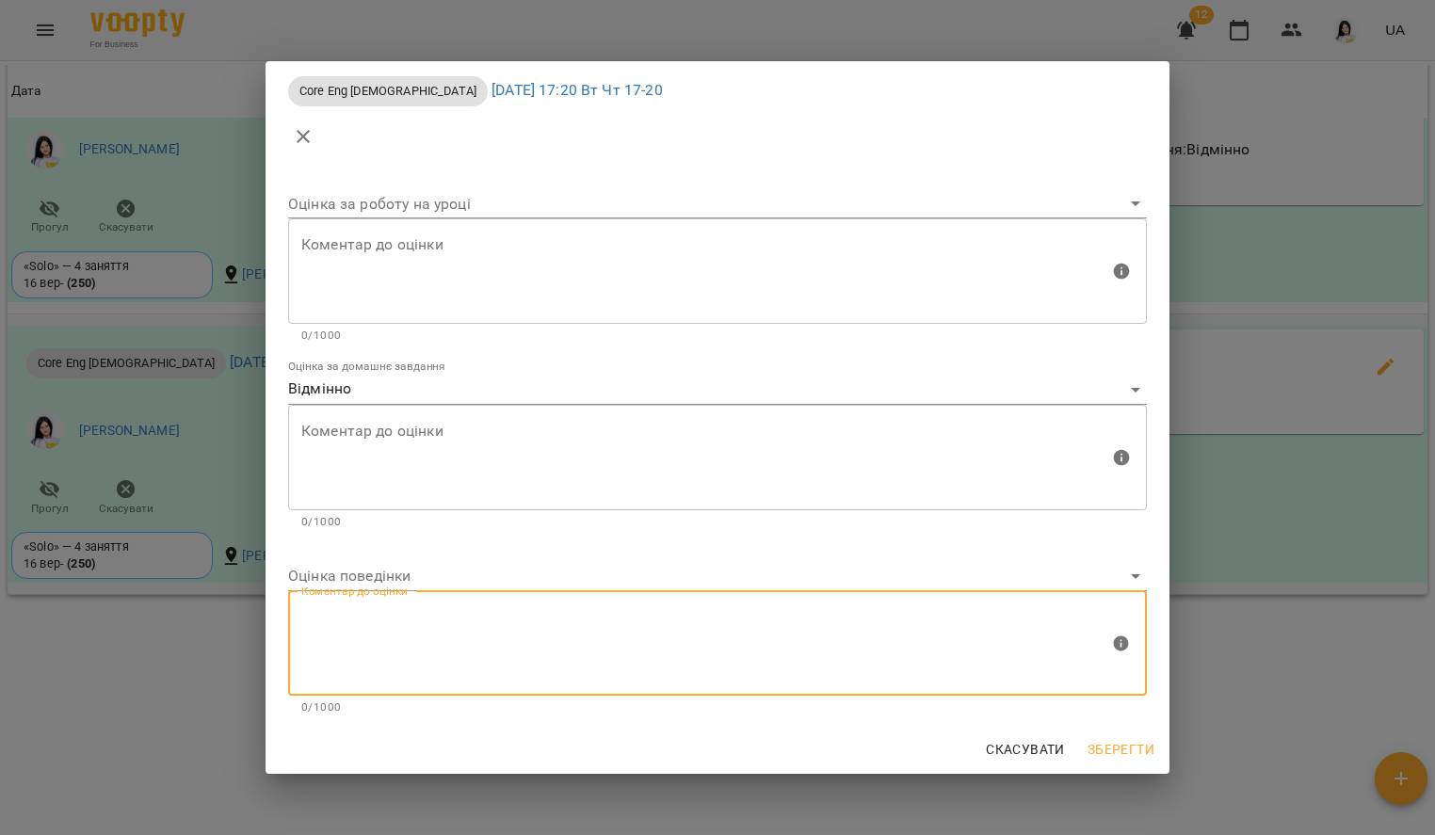
click at [353, 583] on body "For Business 12 UA Мої клієнти / [PERSON_NAME] [PERSON_NAME] tech_Вт Чт 17-20 0…" at bounding box center [717, 448] width 1435 height 896
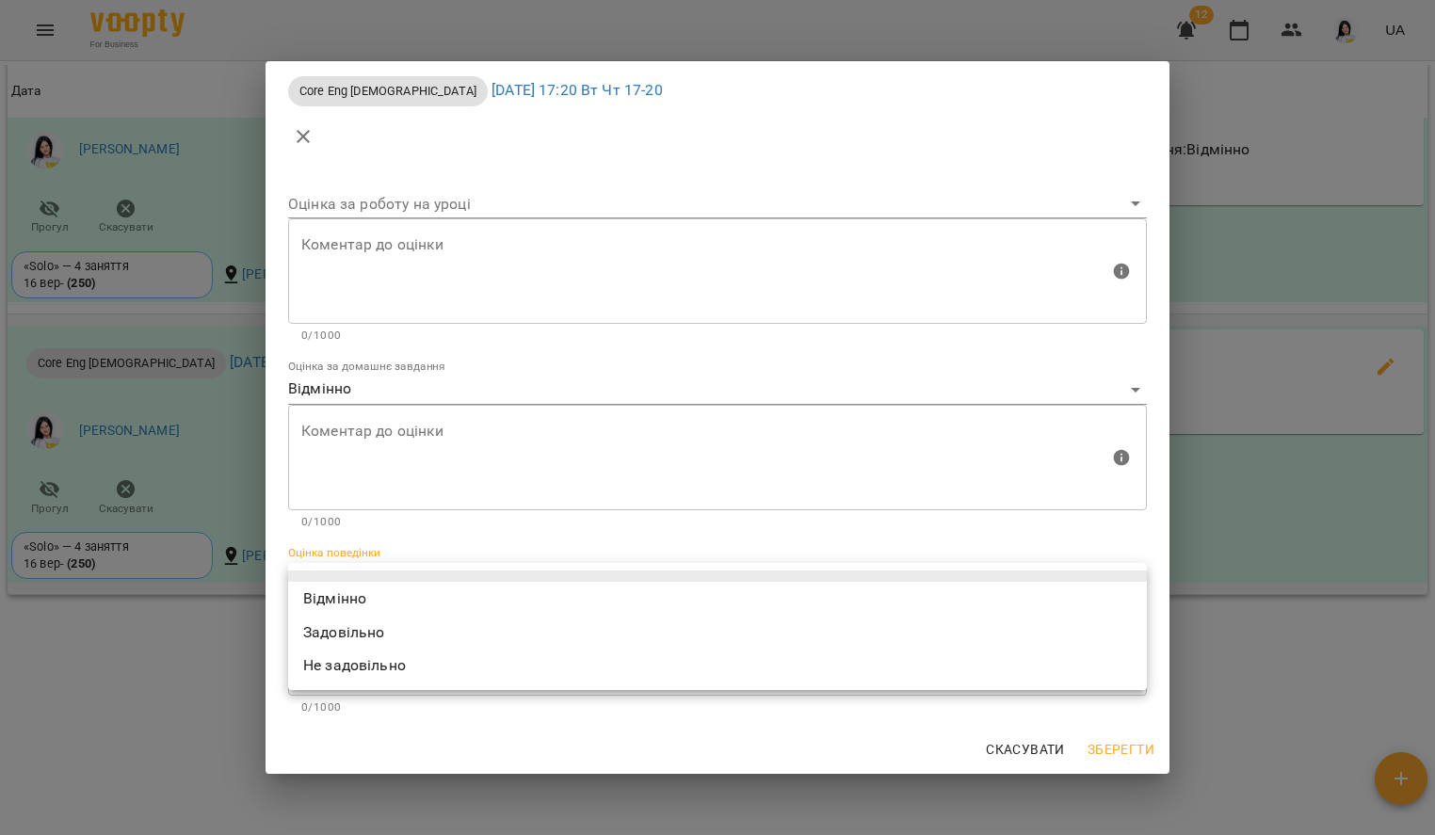
click at [341, 587] on li "Відмінно" at bounding box center [717, 599] width 859 height 34
type input "*********"
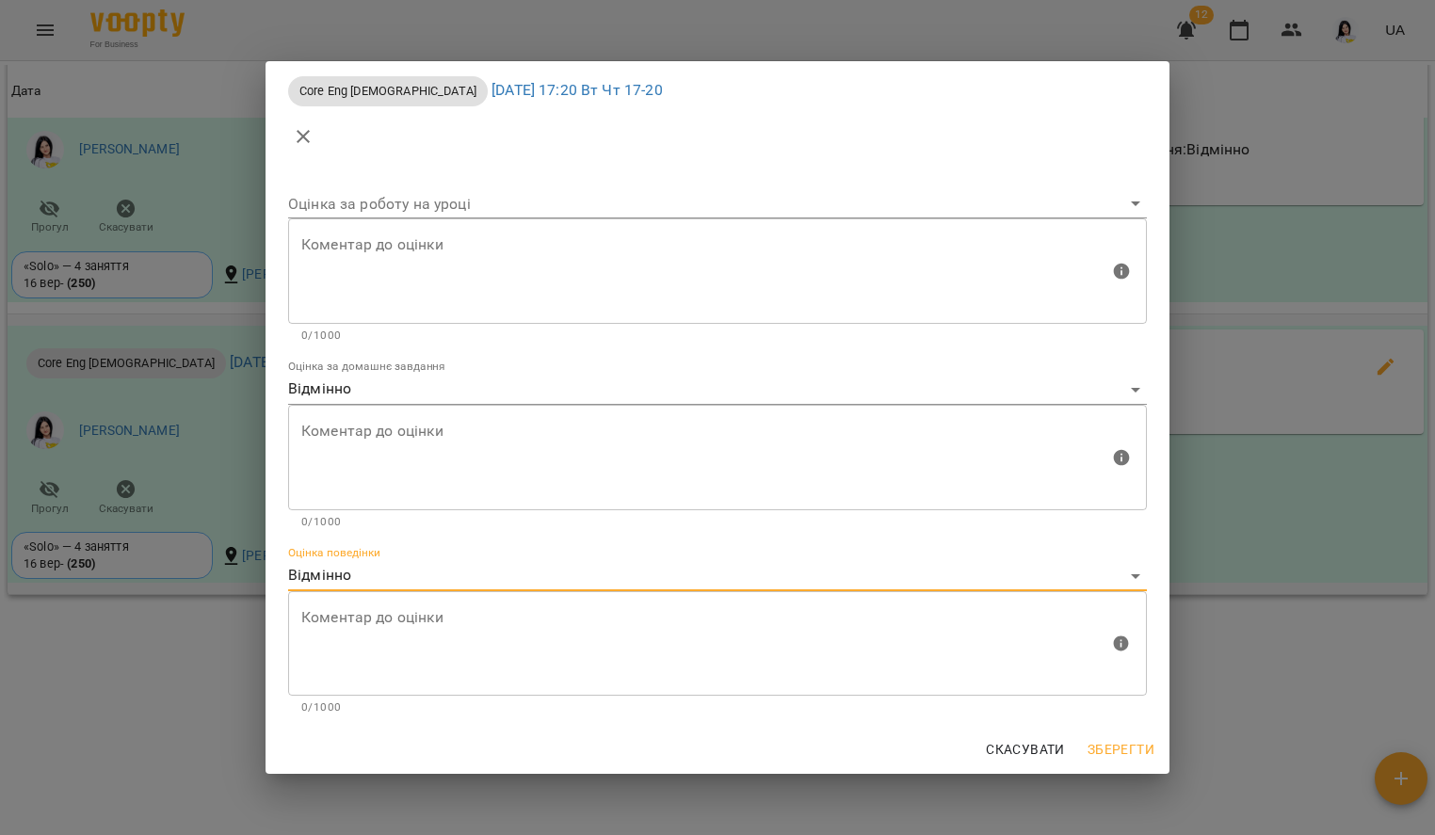
click at [1133, 748] on span "Зберегти" at bounding box center [1120, 749] width 67 height 23
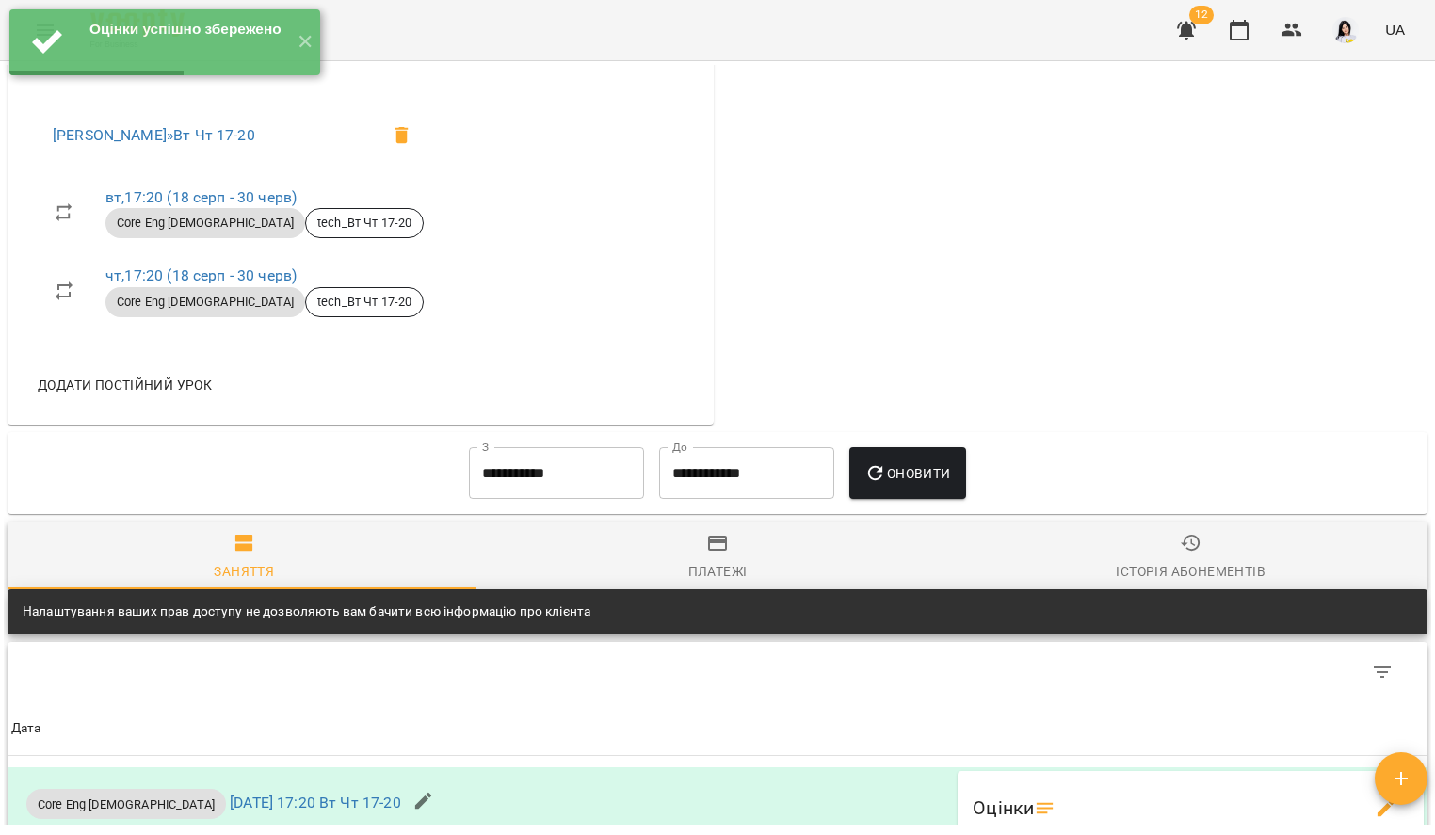
scroll to position [0, 0]
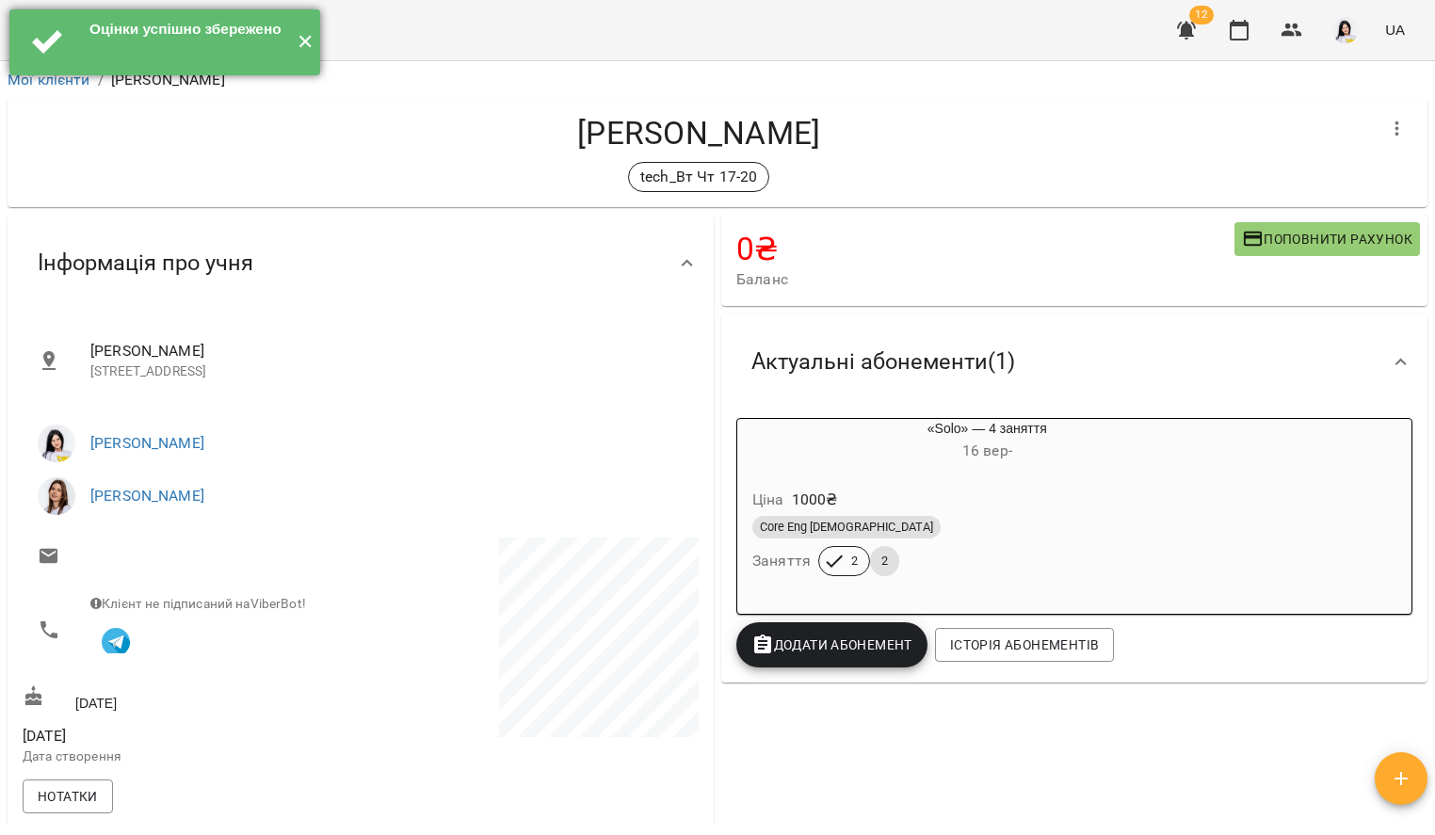
click at [307, 36] on button "✕" at bounding box center [304, 42] width 31 height 66
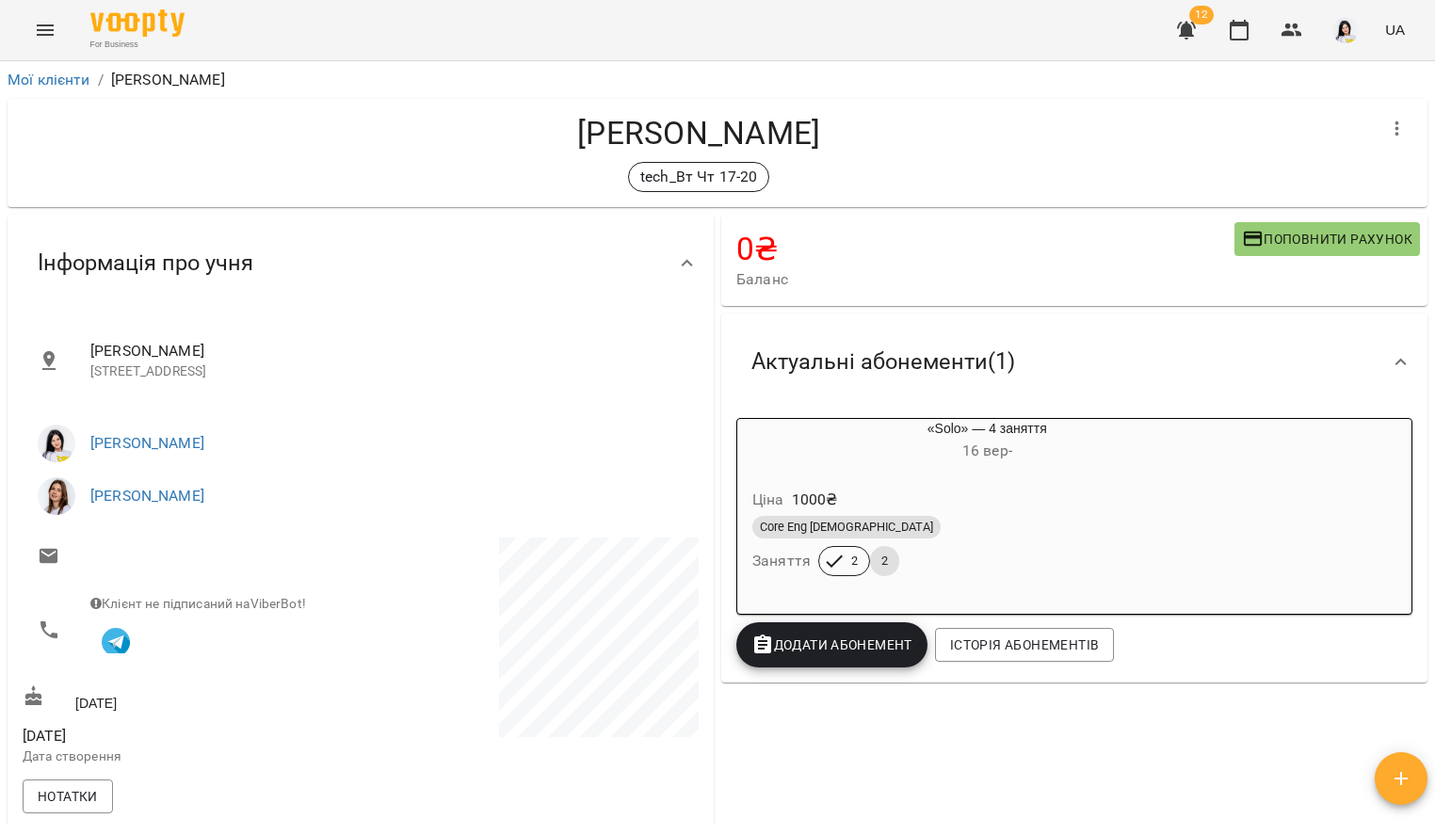
click at [54, 25] on icon "Menu" at bounding box center [45, 30] width 23 height 23
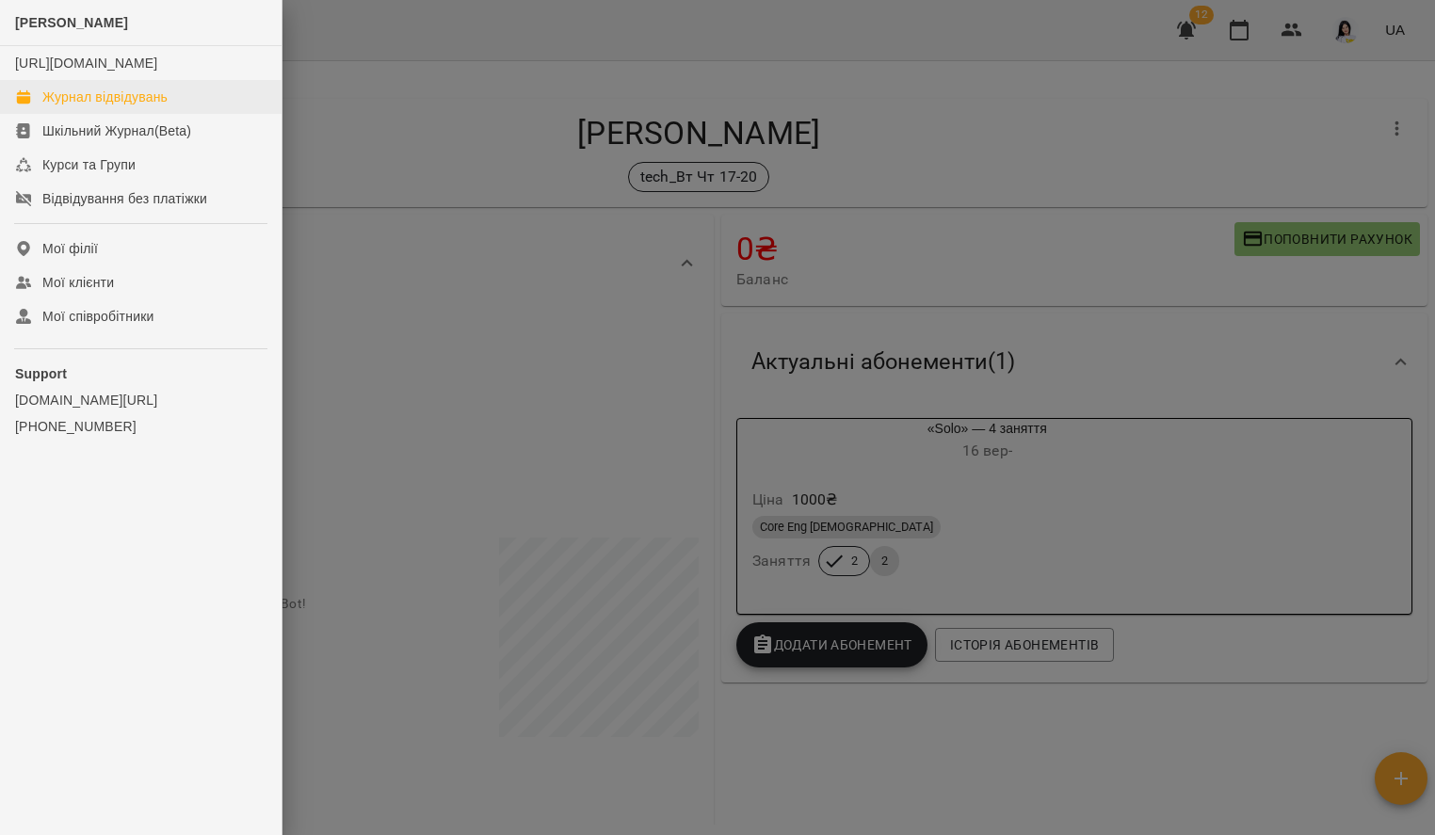
click at [106, 106] on div "Журнал відвідувань" at bounding box center [104, 97] width 125 height 19
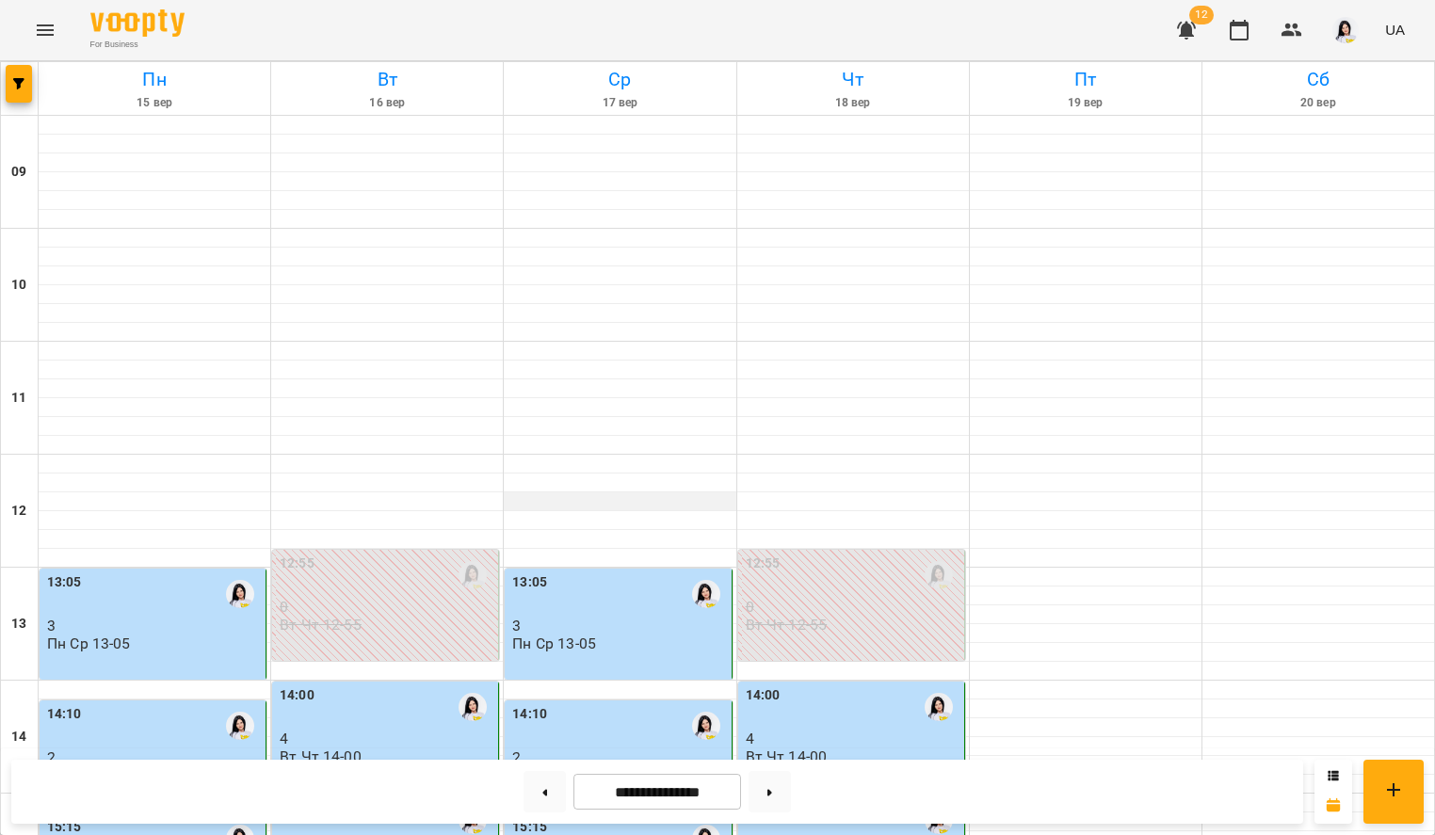
scroll to position [671, 0]
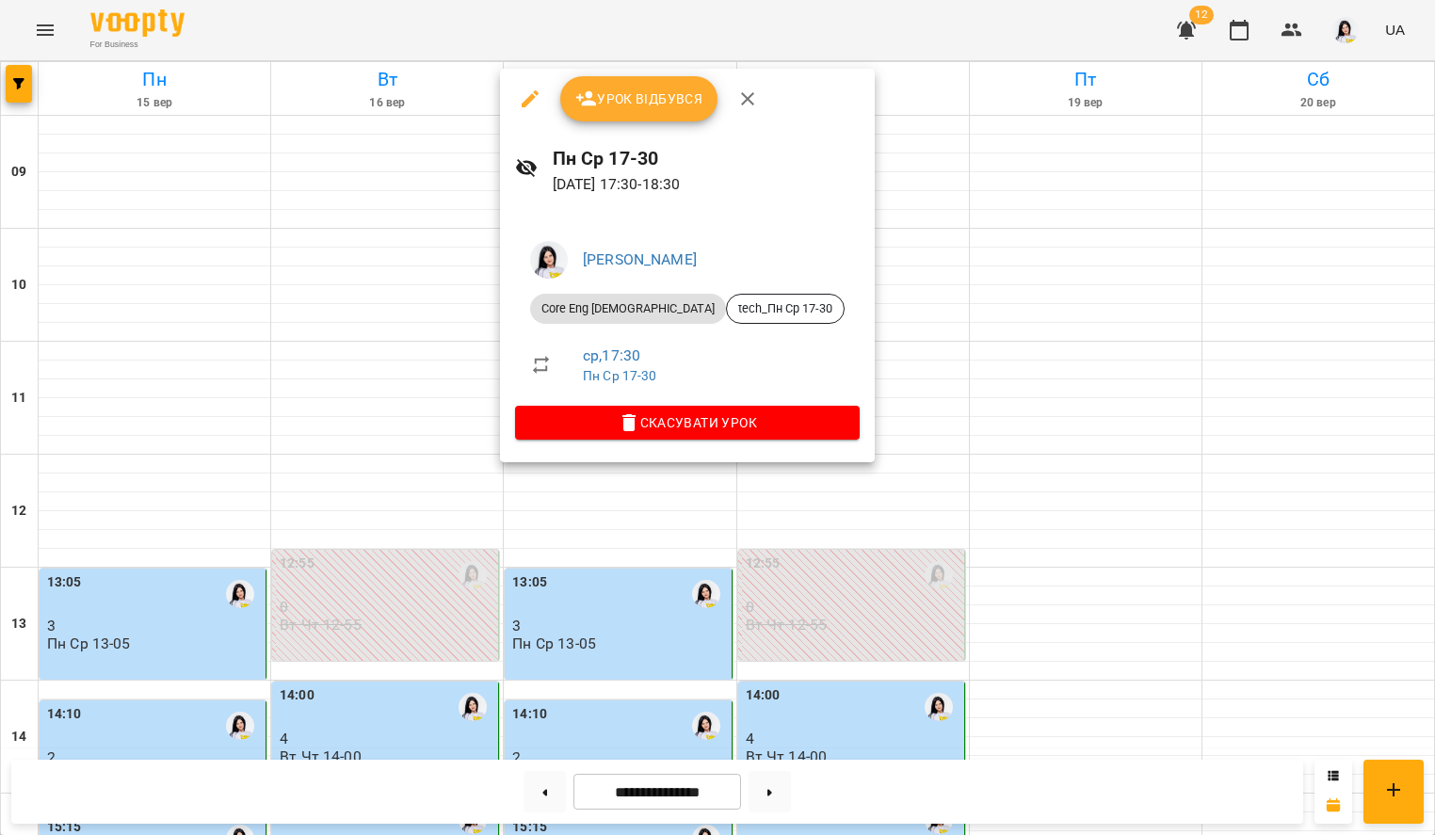
click at [837, 443] on div at bounding box center [717, 417] width 1435 height 835
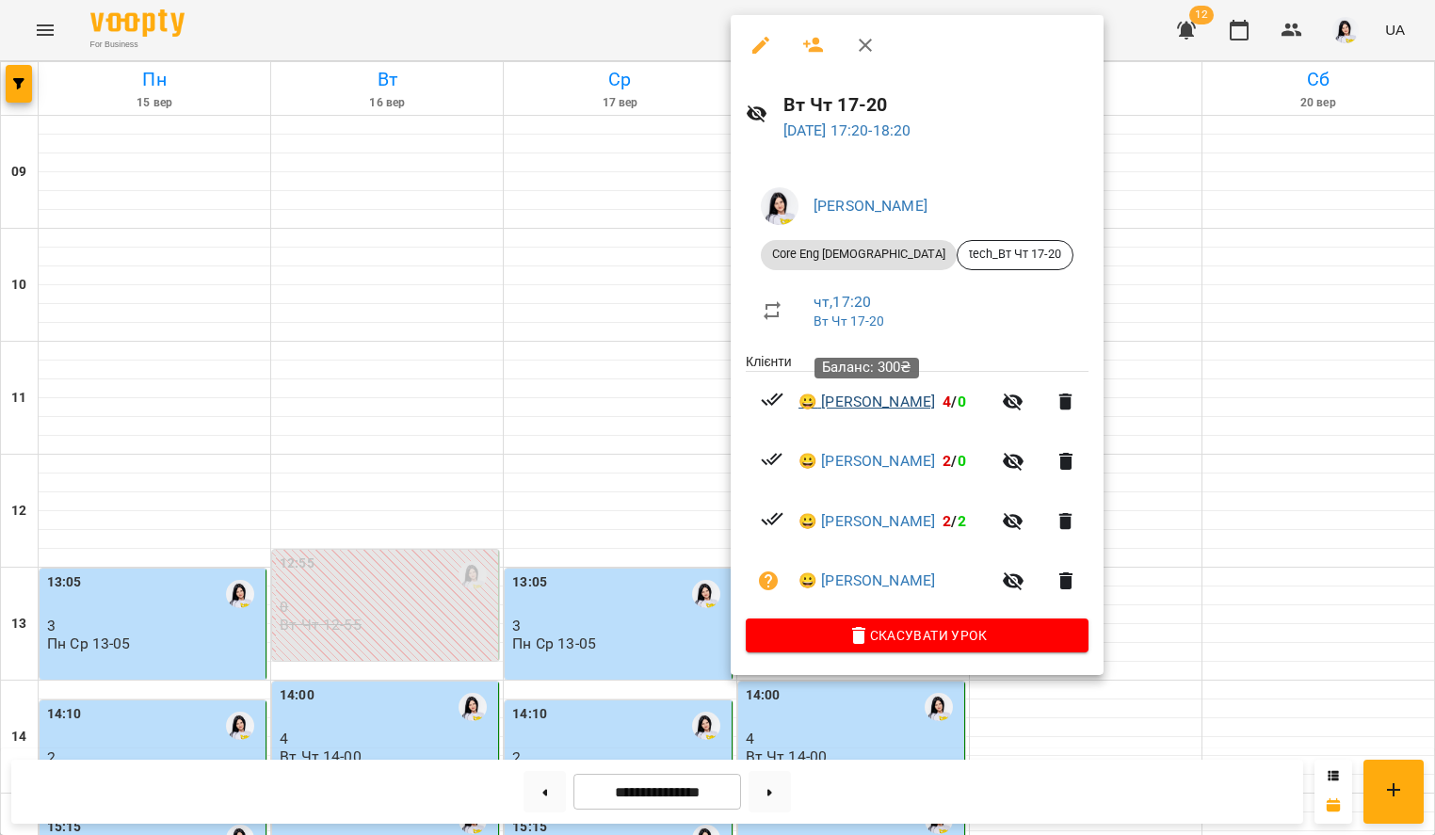
click at [881, 404] on link "😀 [PERSON_NAME]" at bounding box center [866, 402] width 137 height 23
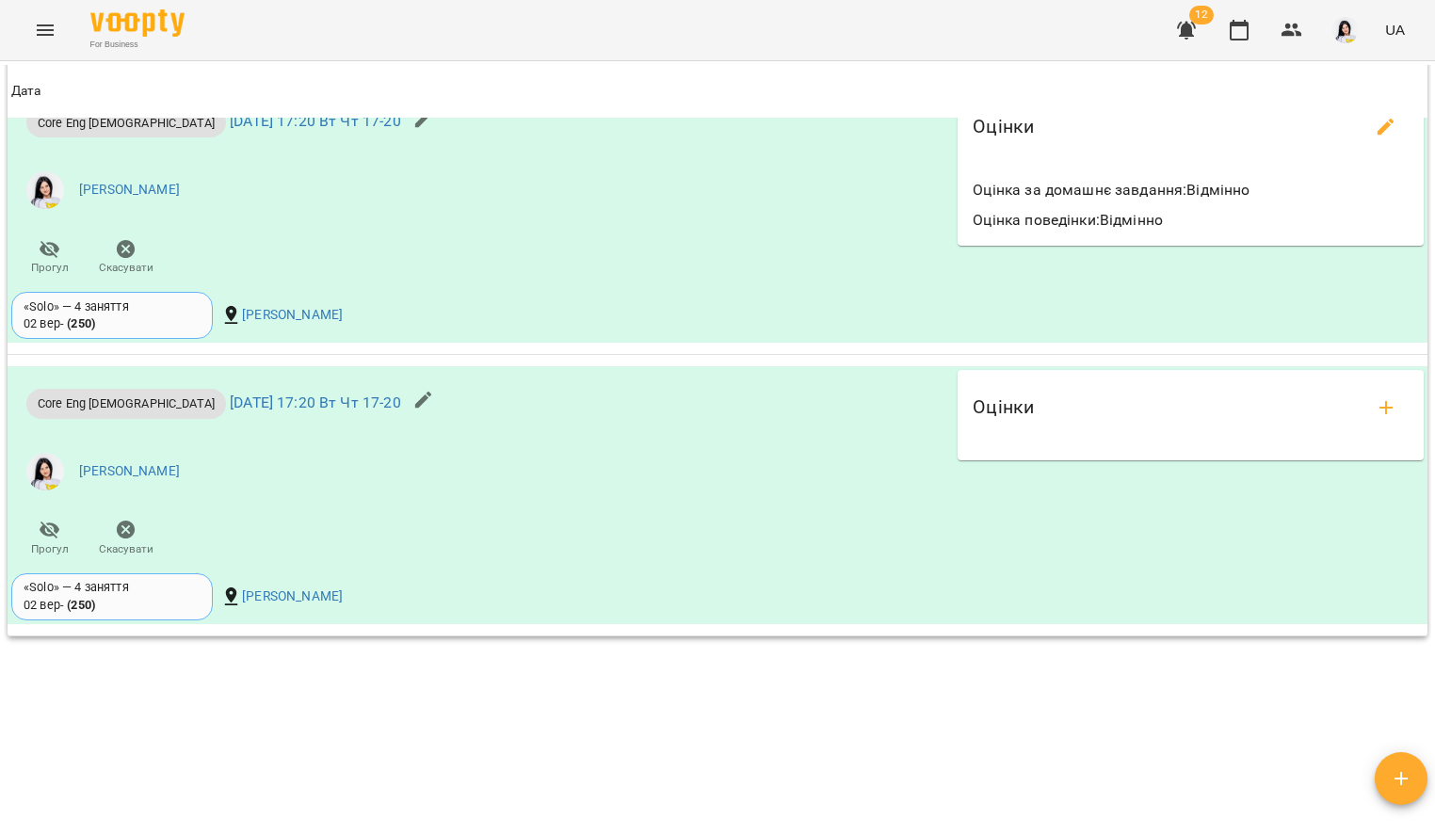
scroll to position [1861, 0]
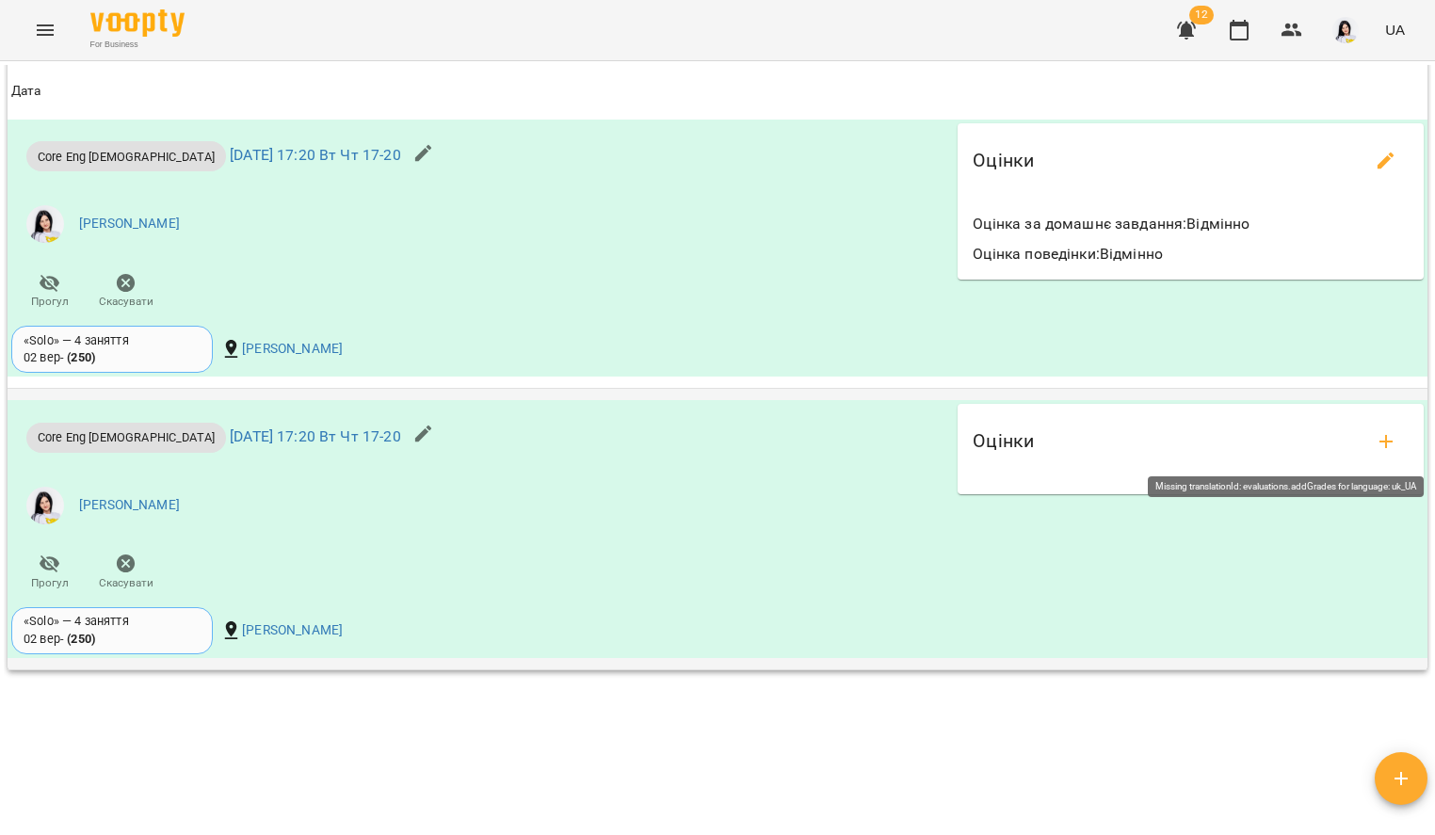
click at [1379, 421] on button "add evaluations" at bounding box center [1385, 441] width 45 height 45
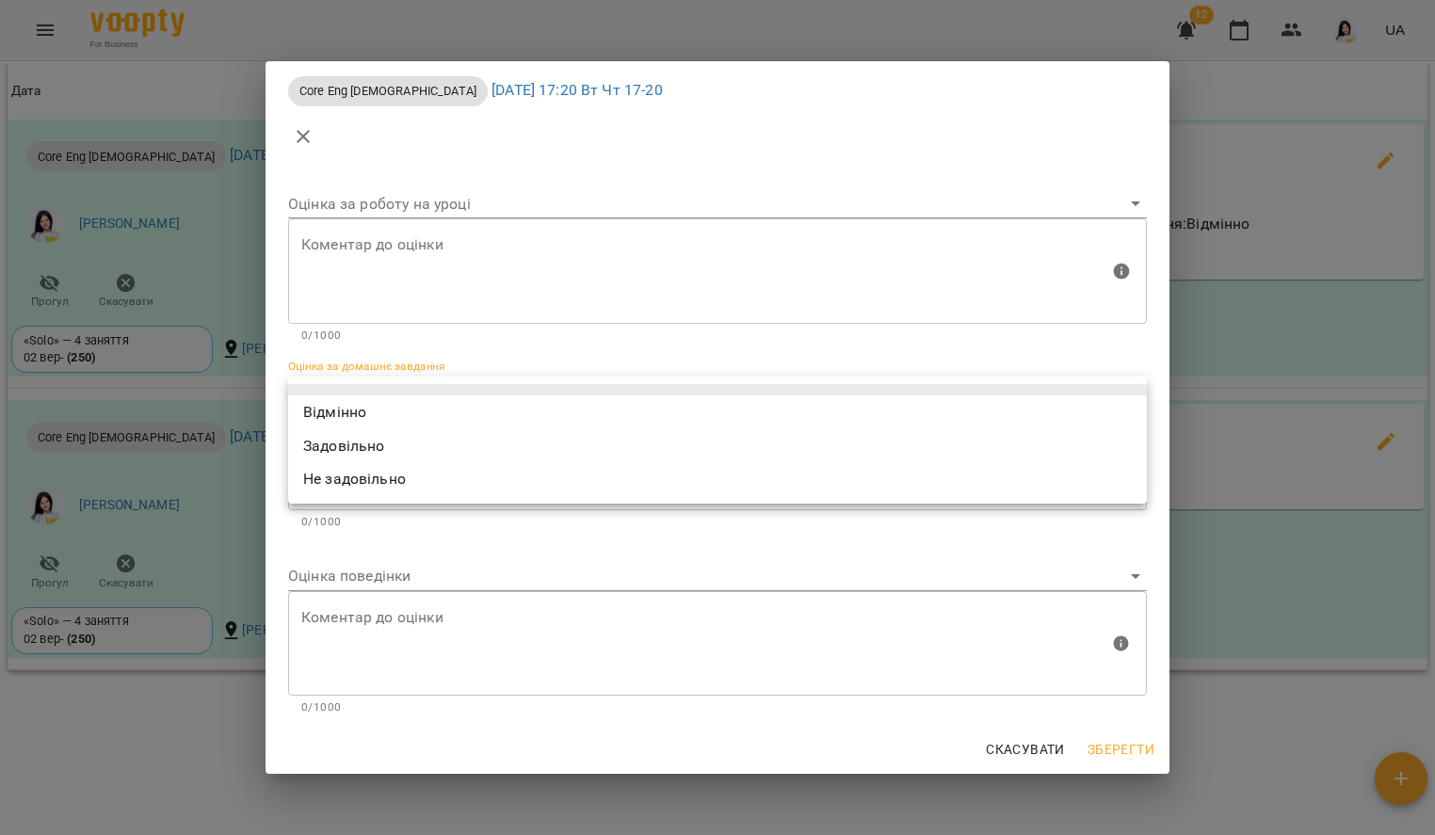
click at [451, 391] on body "For Business 12 UA Мої клієнти / [PERSON_NAME] [PERSON_NAME] tech_Вт Чт 17-20 3…" at bounding box center [717, 448] width 1435 height 896
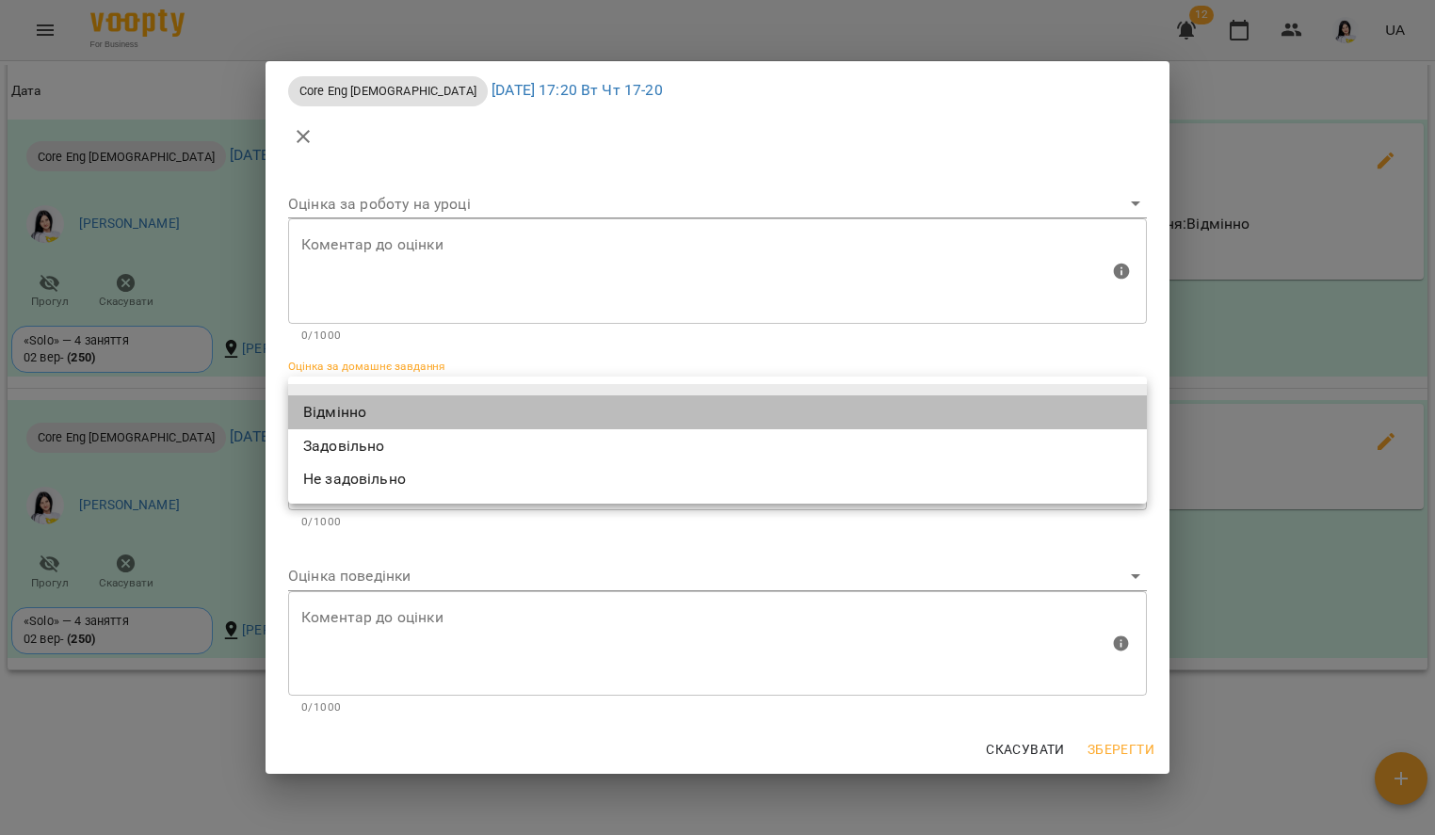
click at [348, 416] on li "Відмінно" at bounding box center [717, 412] width 859 height 34
type input "*********"
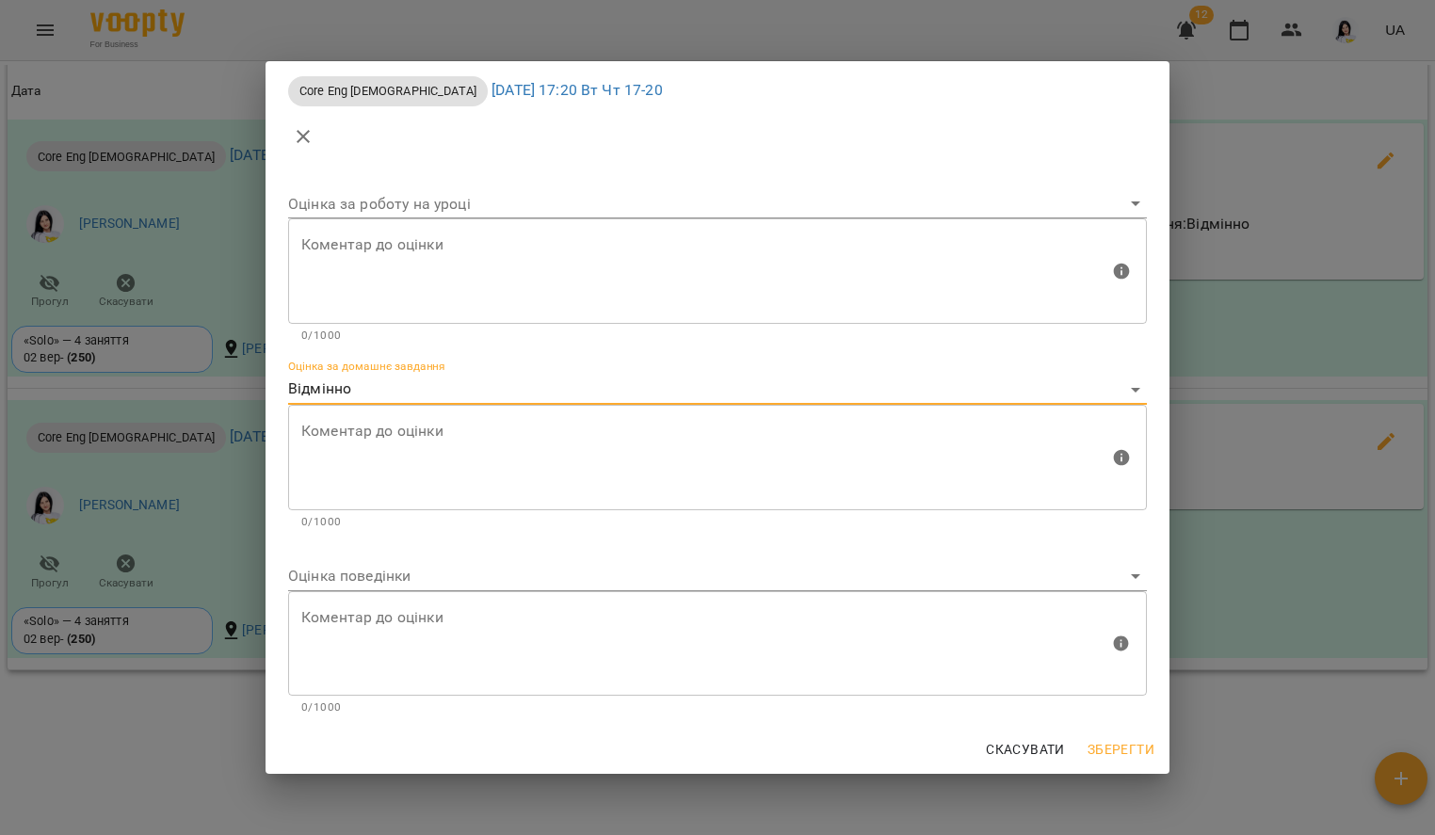
click at [343, 577] on body "For Business 12 UA Мої клієнти / [PERSON_NAME] [PERSON_NAME] tech_Вт Чт 17-20 3…" at bounding box center [717, 448] width 1435 height 896
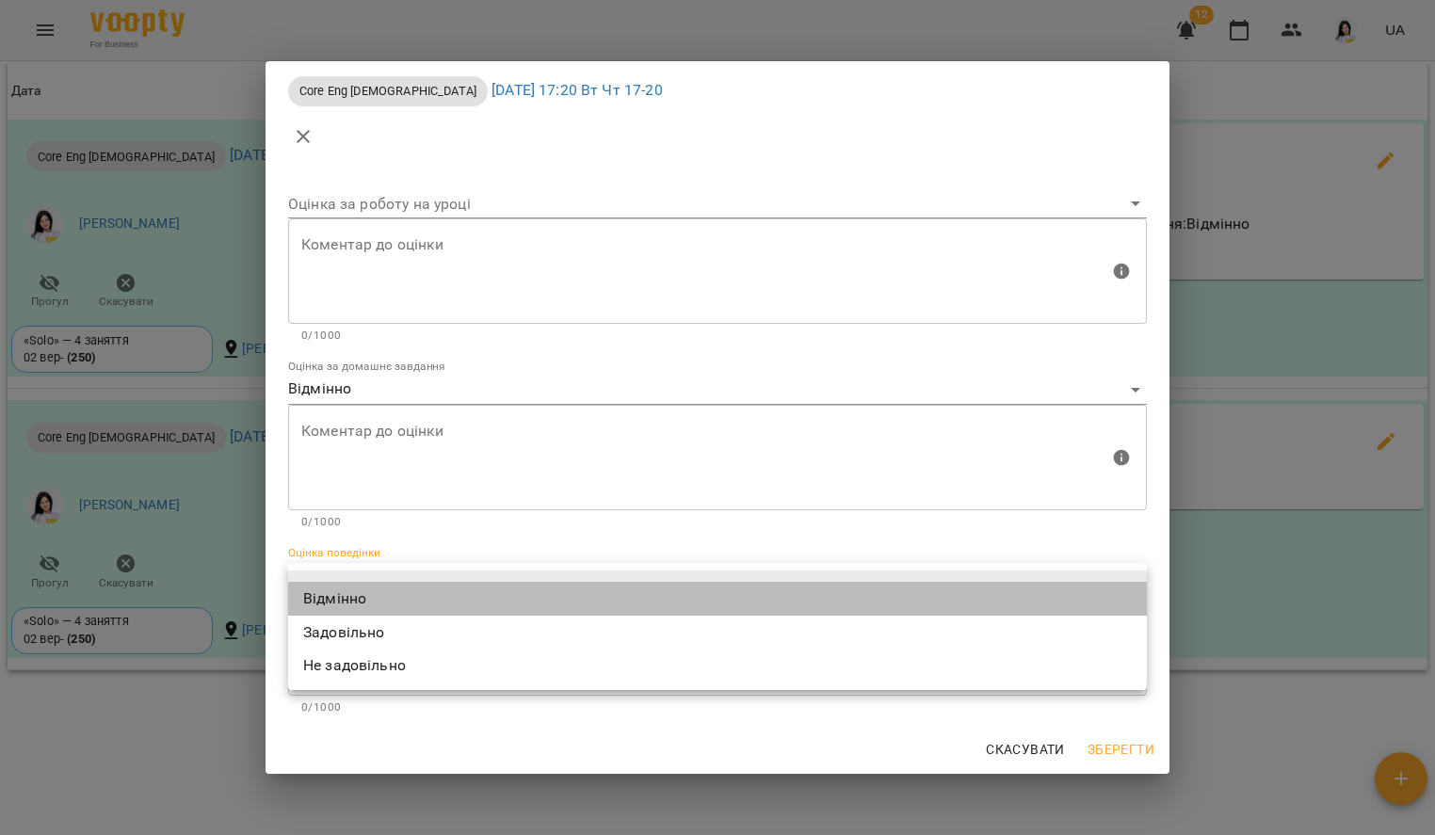
click at [345, 601] on li "Відмінно" at bounding box center [717, 599] width 859 height 34
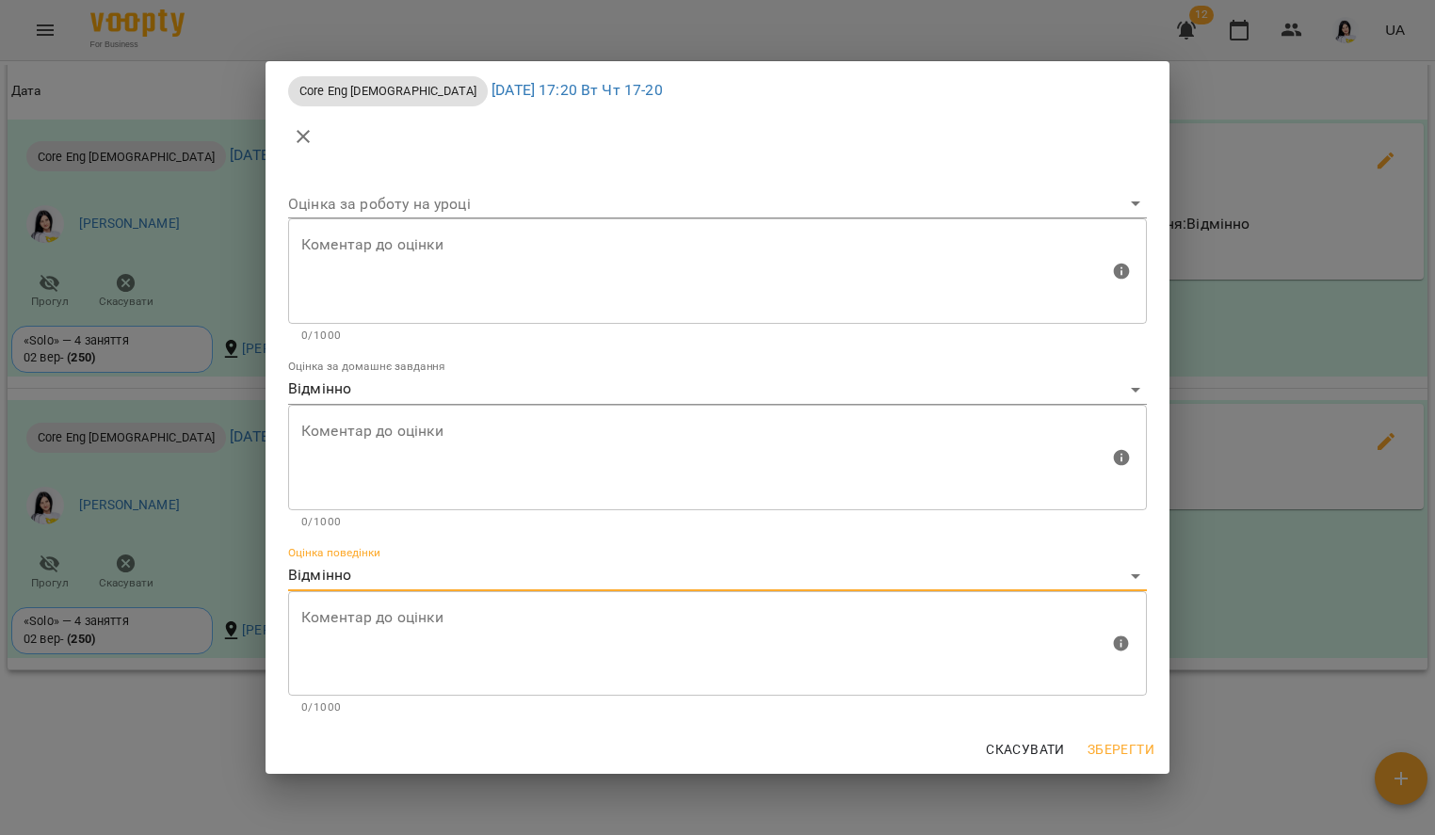
click at [372, 574] on body "For Business 12 UA Мої клієнти / [PERSON_NAME] [PERSON_NAME] tech_Вт Чт 17-20 3…" at bounding box center [717, 448] width 1435 height 896
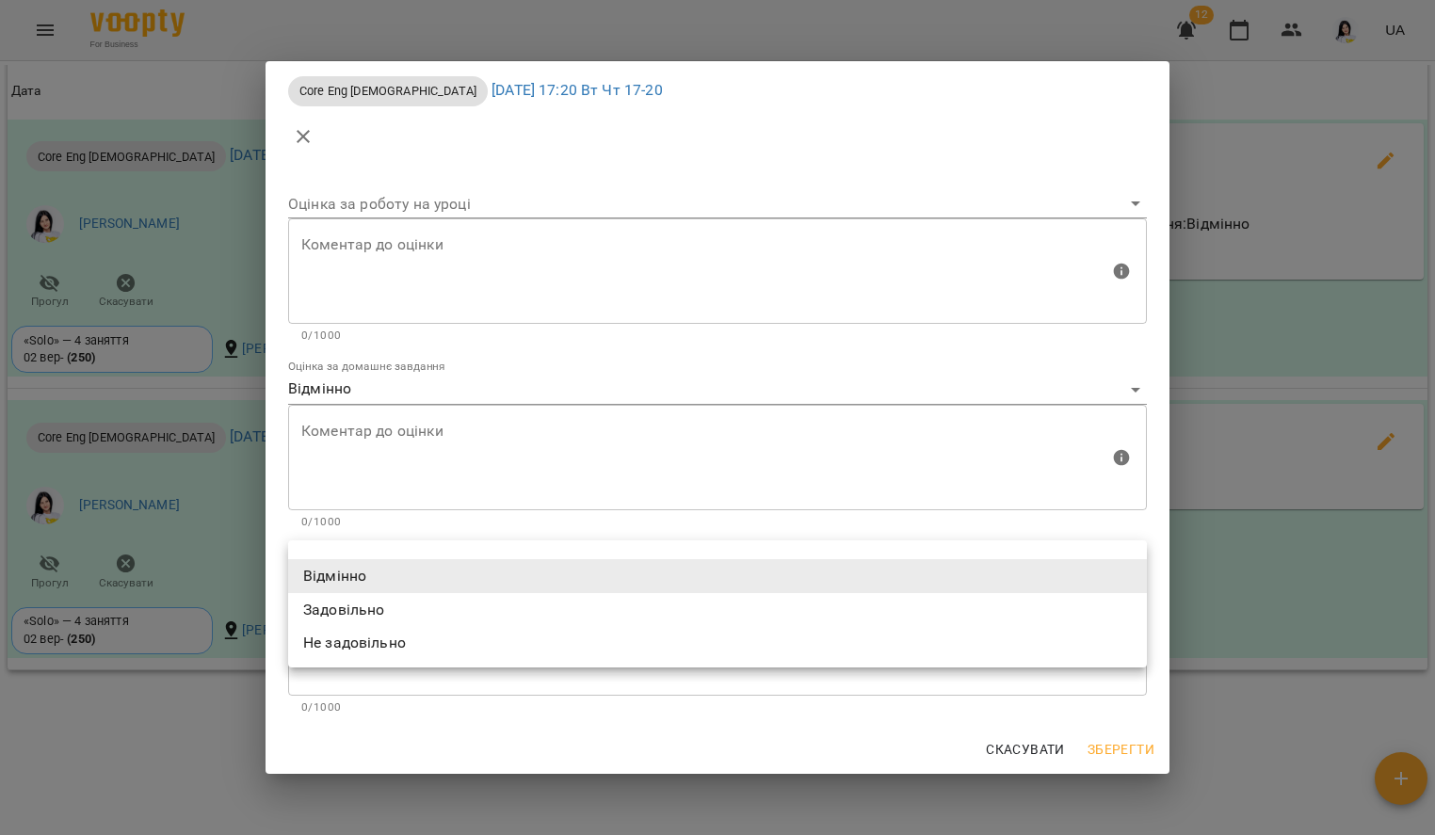
click at [370, 641] on li "Не задовільно" at bounding box center [717, 643] width 859 height 34
type input "**********"
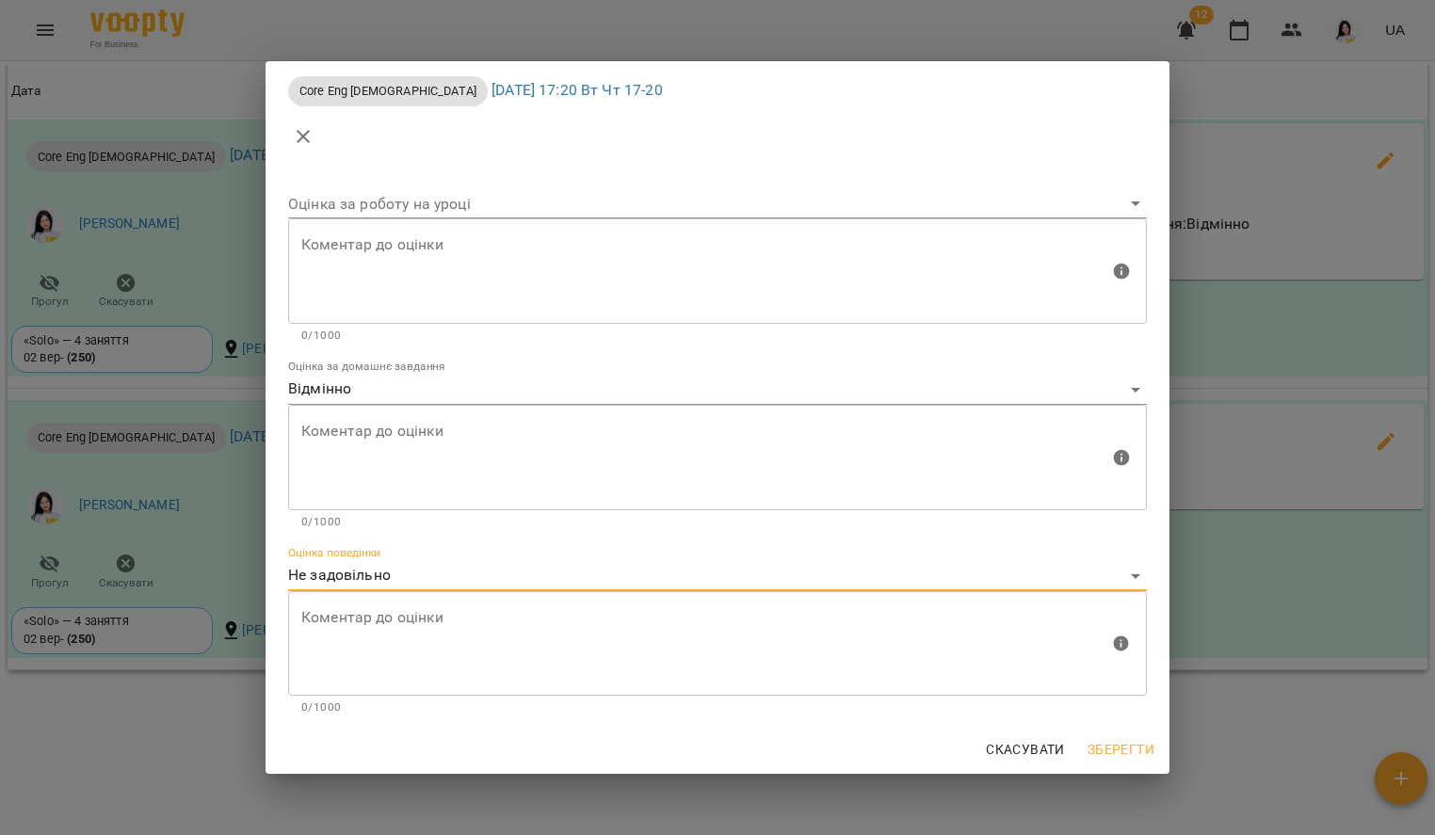
click at [367, 628] on textarea at bounding box center [705, 643] width 808 height 71
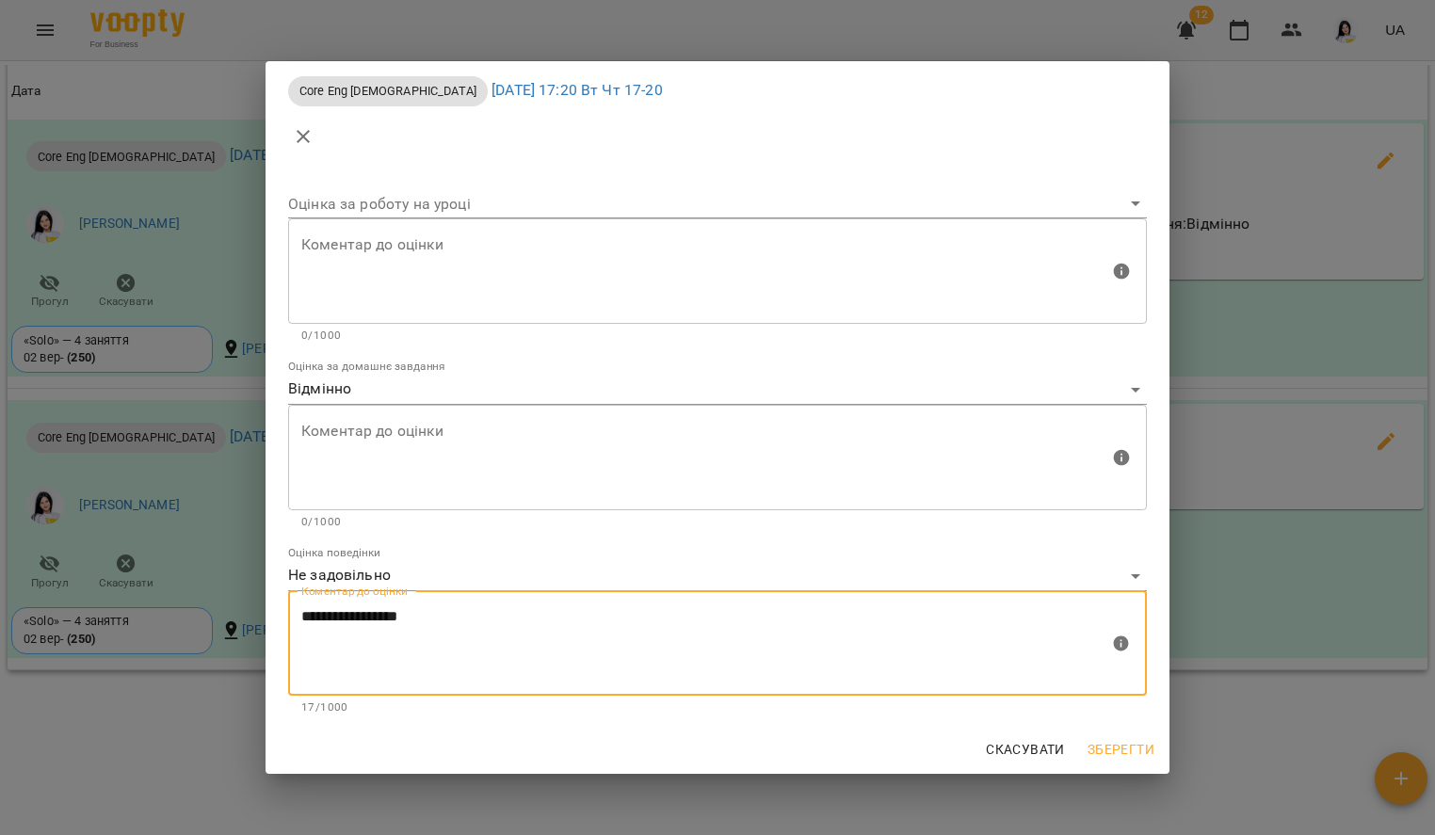
type textarea "**********"
click at [1130, 745] on span "Зберегти" at bounding box center [1120, 749] width 67 height 23
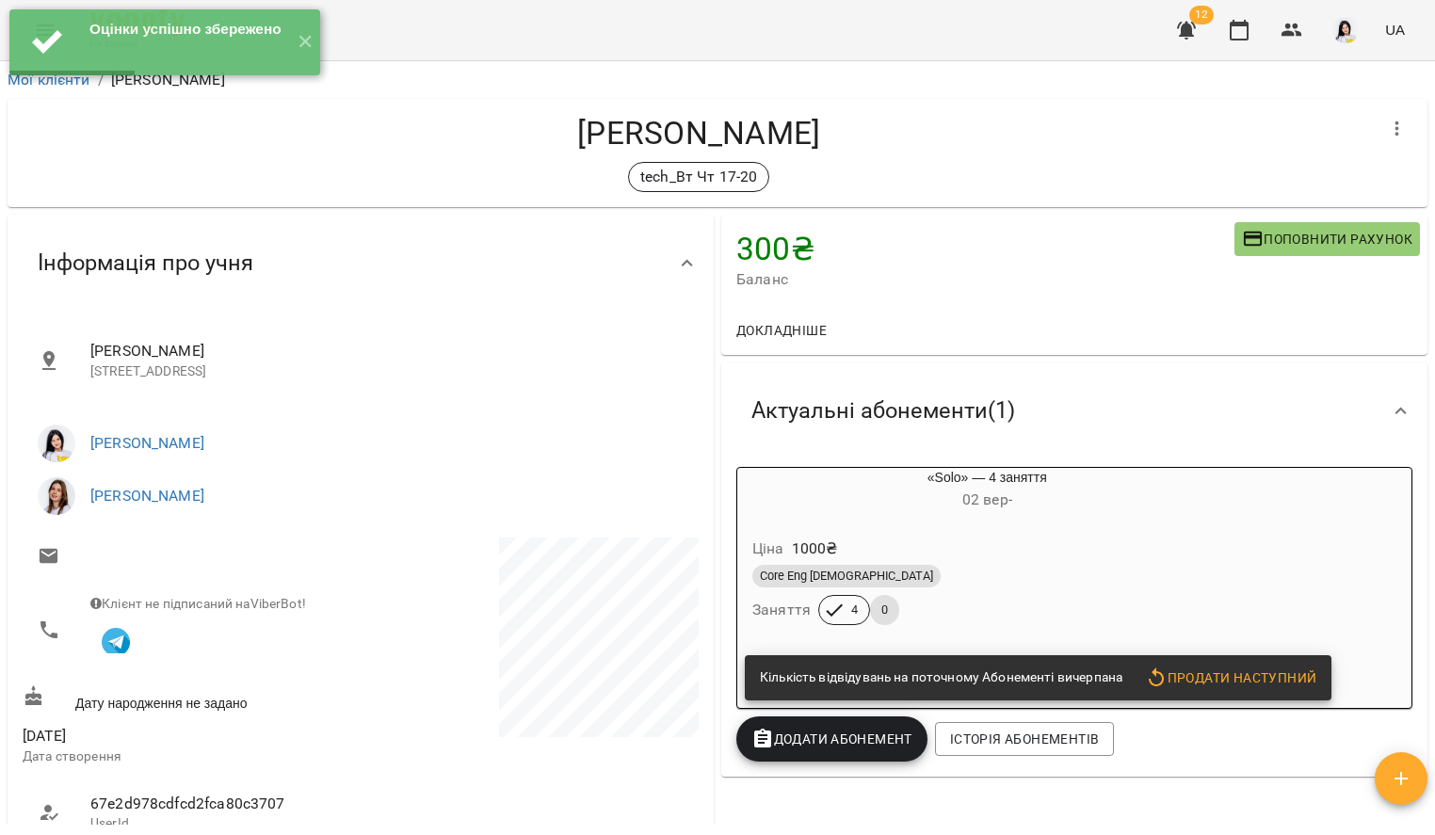
scroll to position [0, 0]
